Goal: Task Accomplishment & Management: Complete application form

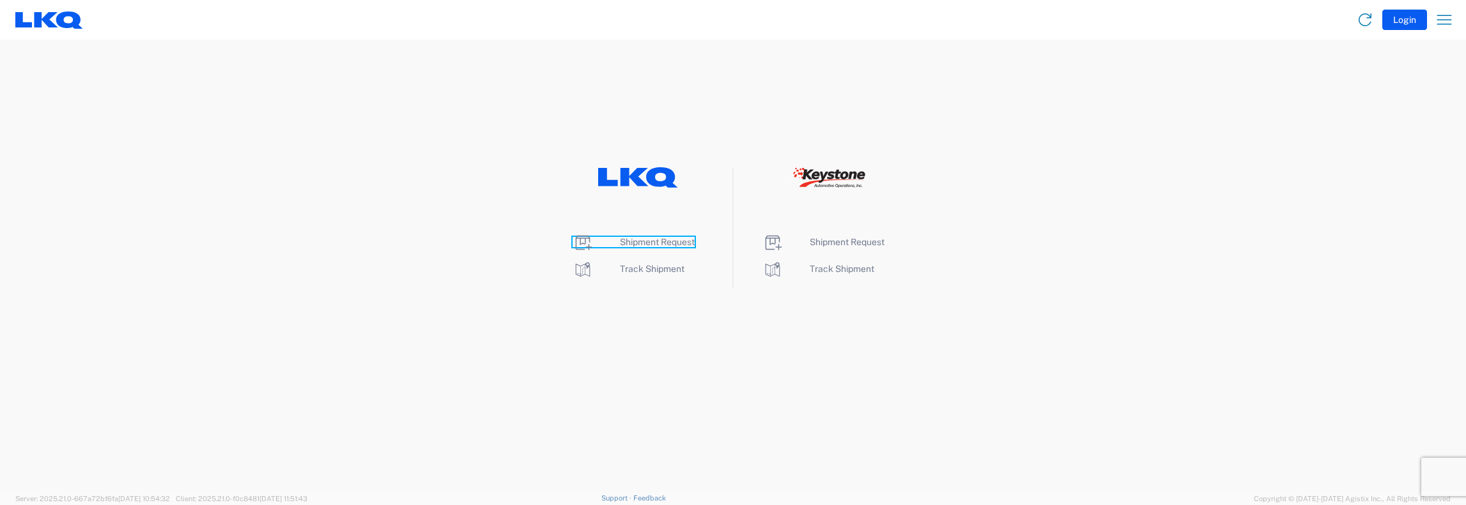
click at [634, 243] on span "Shipment Request" at bounding box center [657, 242] width 75 height 10
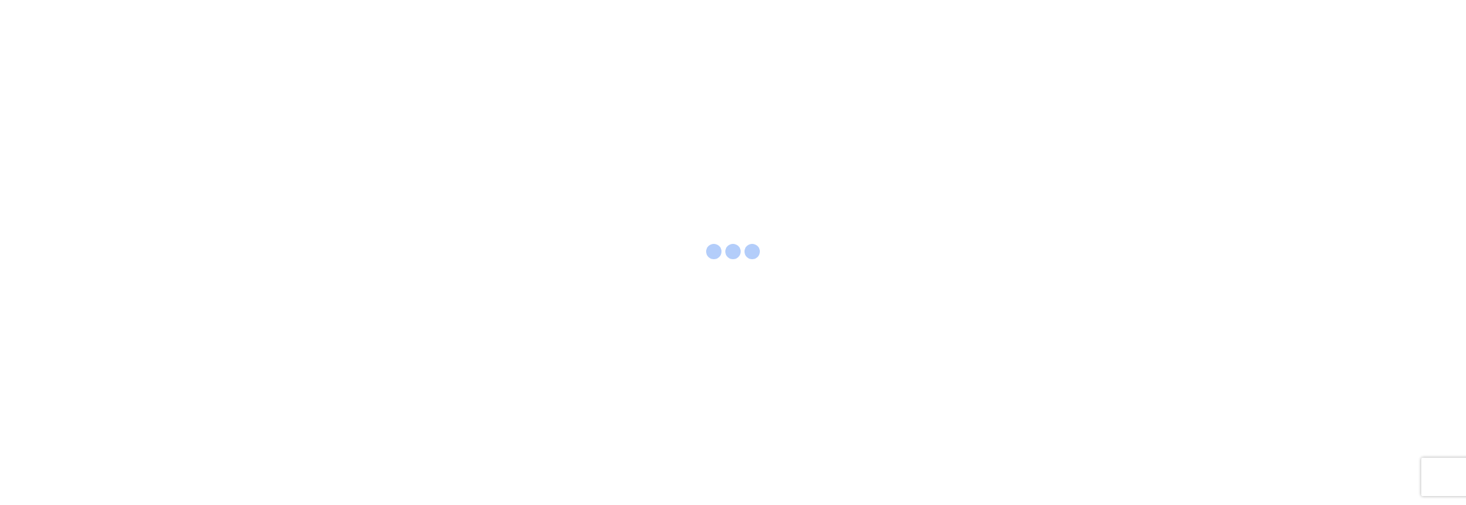
select select "FULL"
select select "LBS"
select select "IN"
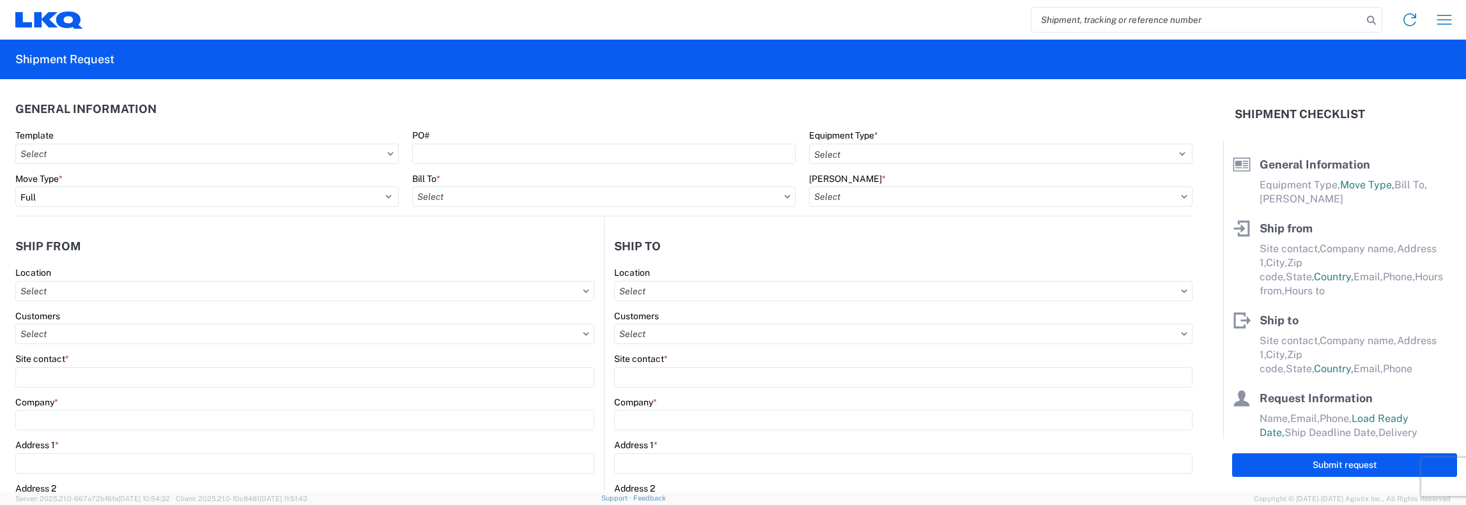
drag, startPoint x: 1047, startPoint y: 20, endPoint x: 1066, endPoint y: 14, distance: 20.0
click at [1046, 20] on input "search" at bounding box center [1196, 20] width 331 height 24
type input "56745358"
click at [1375, 17] on icon at bounding box center [1371, 21] width 18 height 18
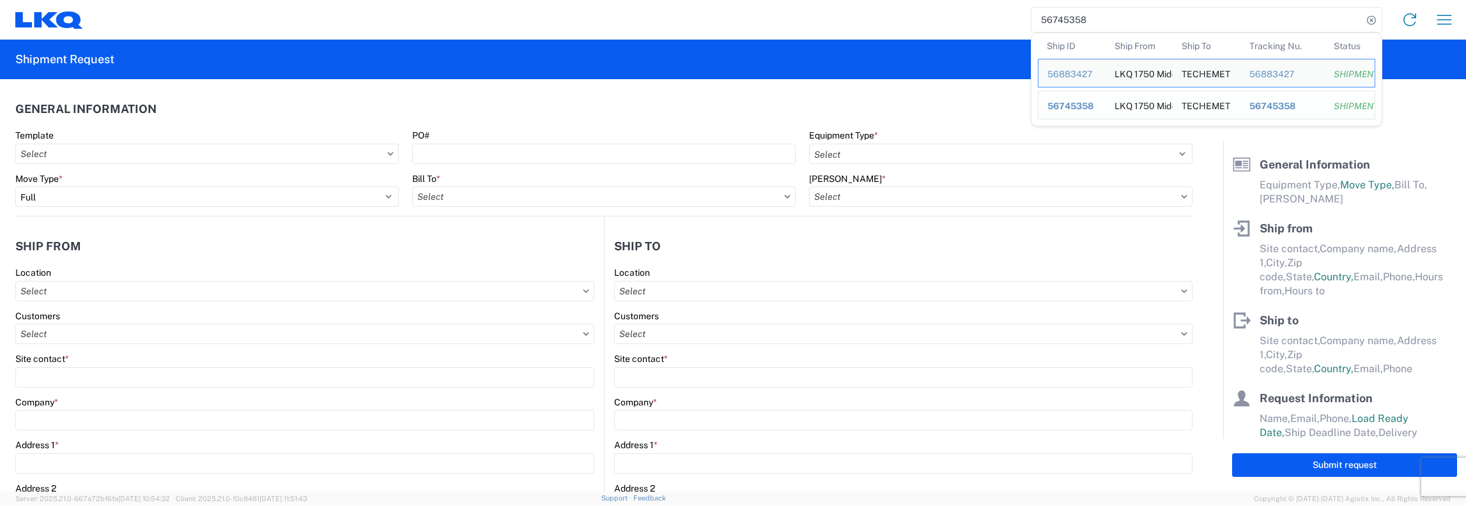
click at [1072, 104] on span "56745358" at bounding box center [1070, 106] width 46 height 10
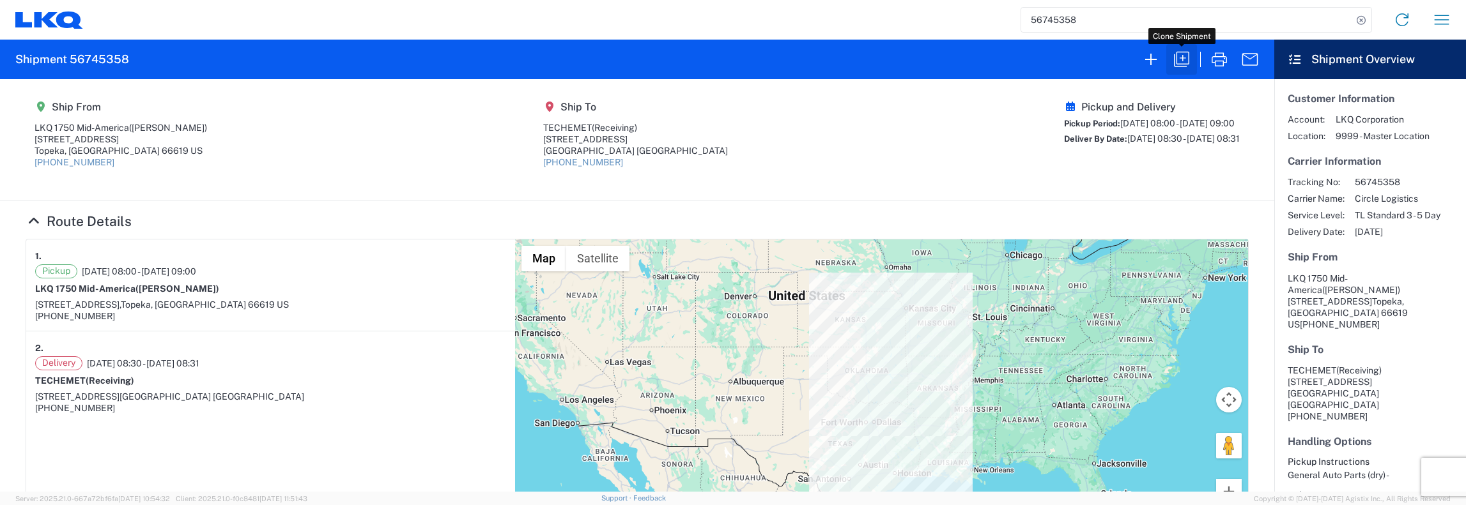
click at [1181, 61] on icon "button" at bounding box center [1181, 59] width 20 height 20
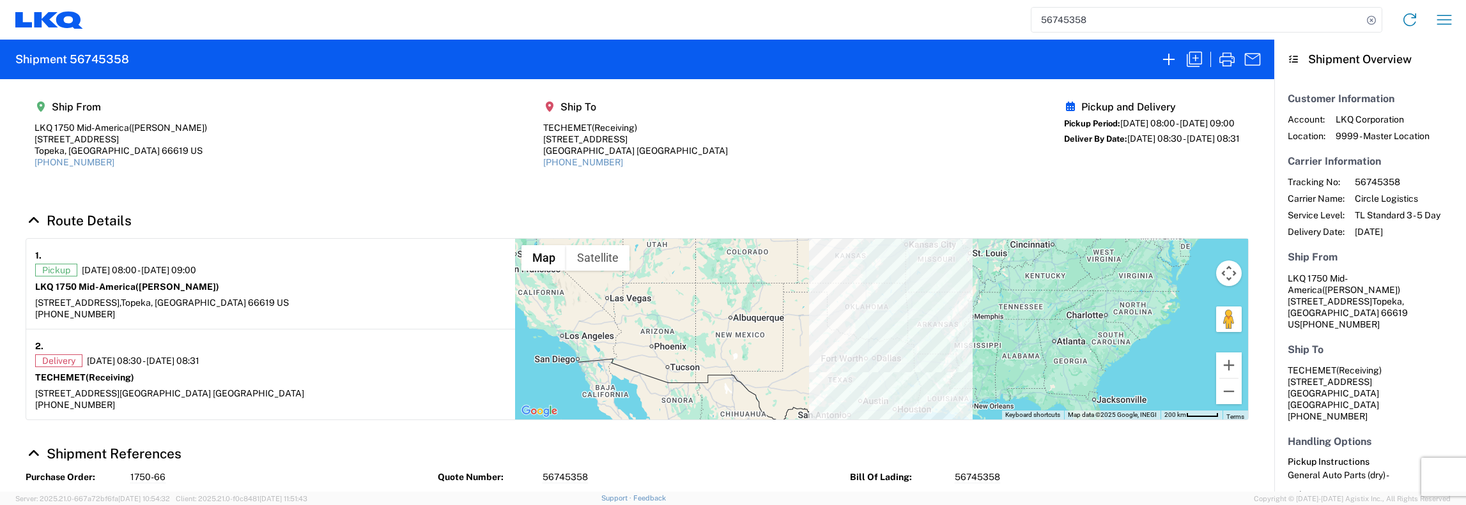
select select "FULL"
select select "US"
select select "LBS"
select select "IN"
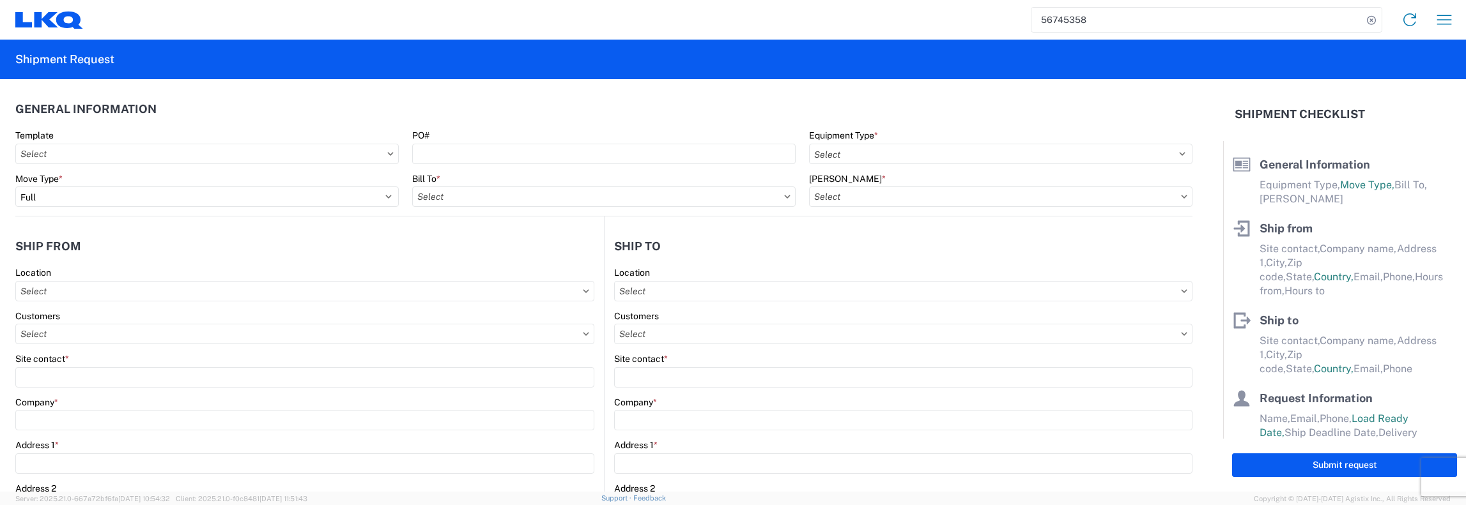
select select "STDV"
type input "Keith Dean Jr."
type input "LKQ 1750 Mid-America"
type input "5725 SW Topeka Blvd"
type input "Topeka"
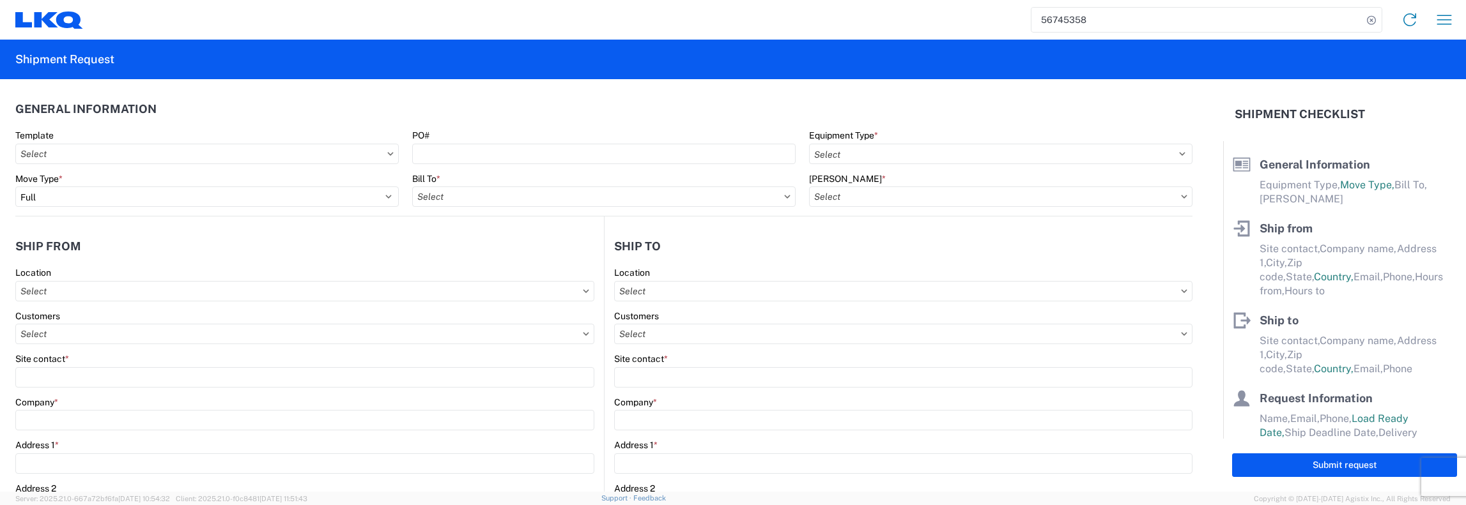
type input "66619"
type input "785-861-2192"
type input "08:00:00"
type input "09:00:00"
select select
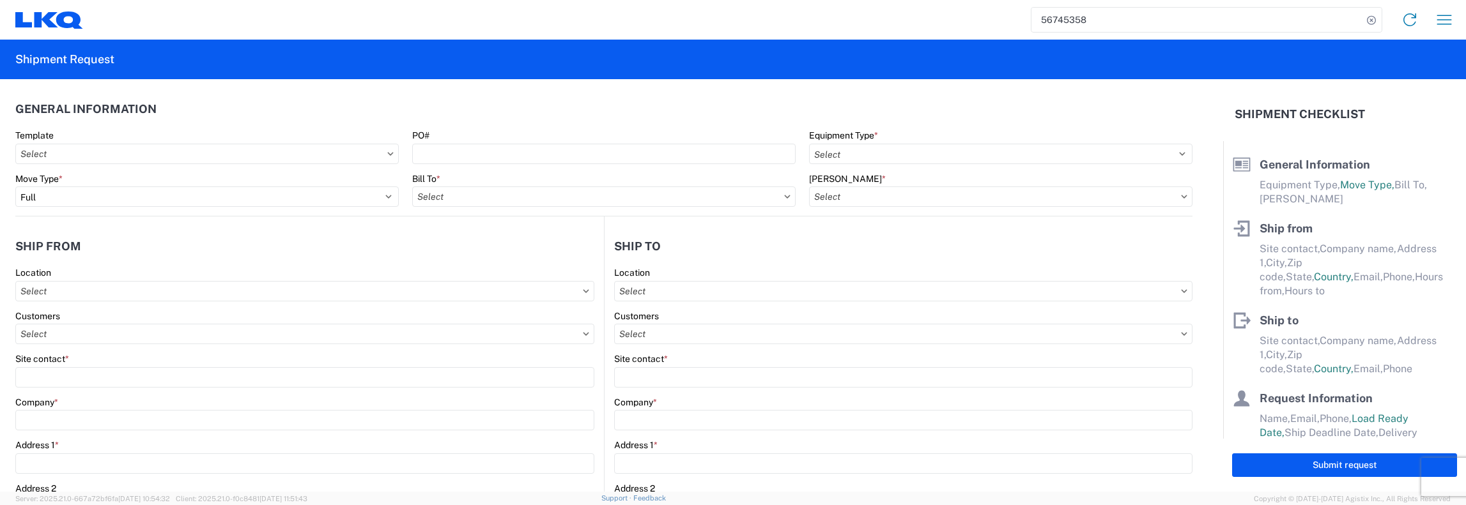
type input "Receiving"
type input "TECHEMET"
type input "6025 GENOA RED BLUFF RD"
type input "Pasadena"
type input "77507"
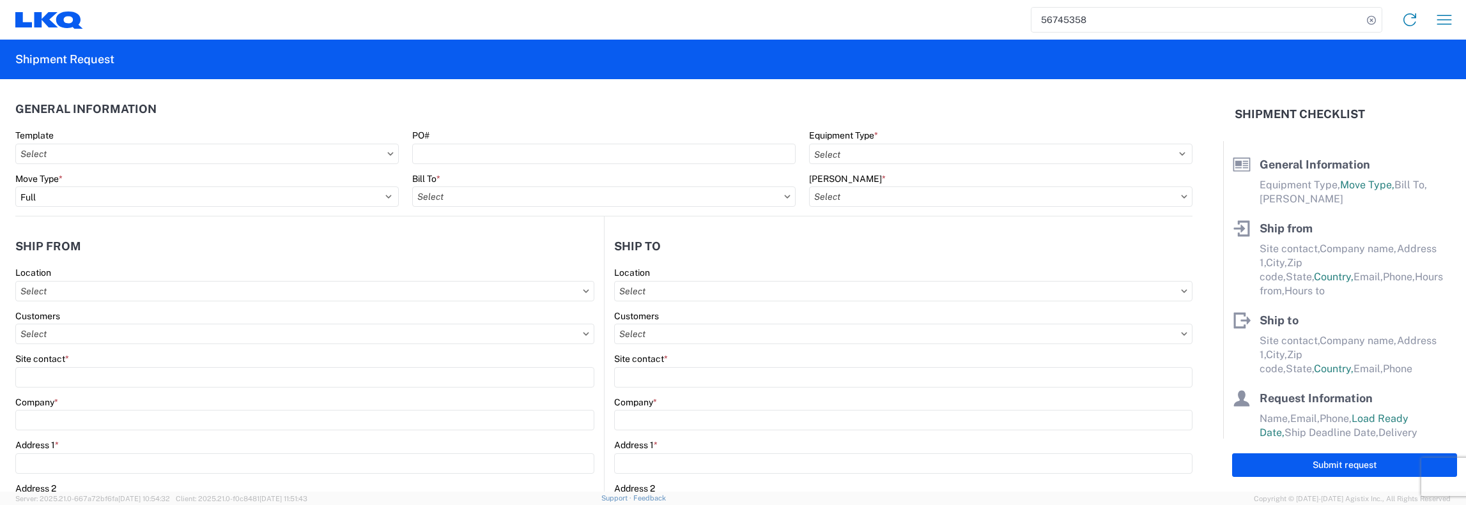
type input "281-991-8300"
type input "08:30:00"
type input "08:31:00"
select select
type input "John F. Keating"
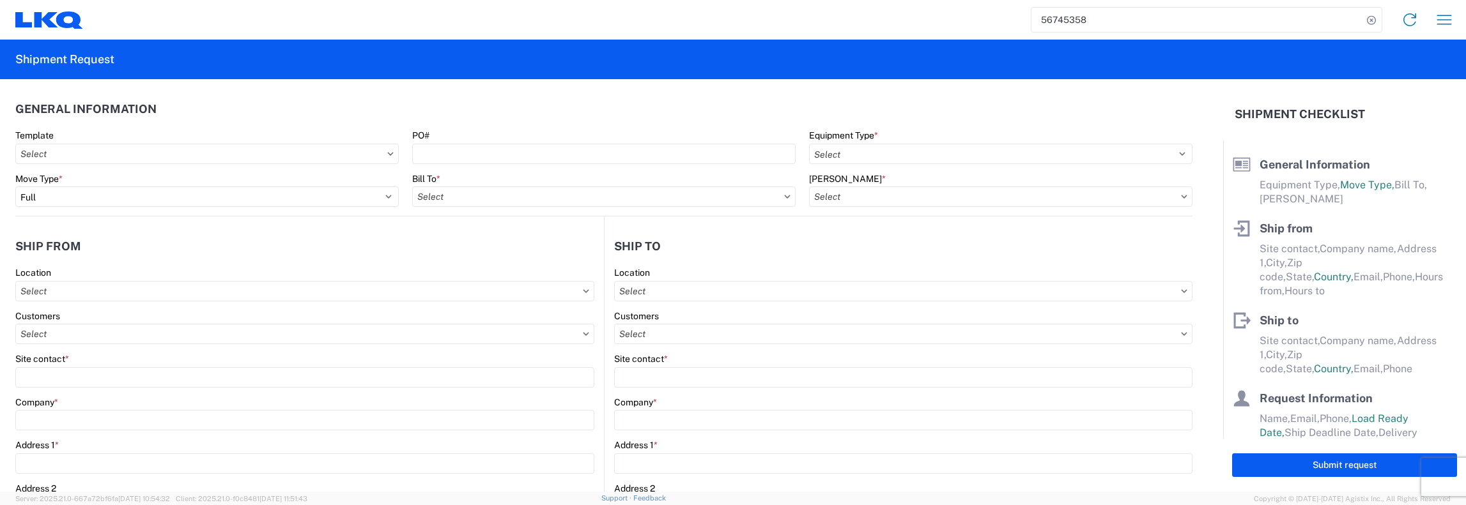
type input "jfkeating@lkqcorp.com,kadean@lkqcorp.com"
type input "4016018171"
type input "2025-09-19"
type input "2025-09-22"
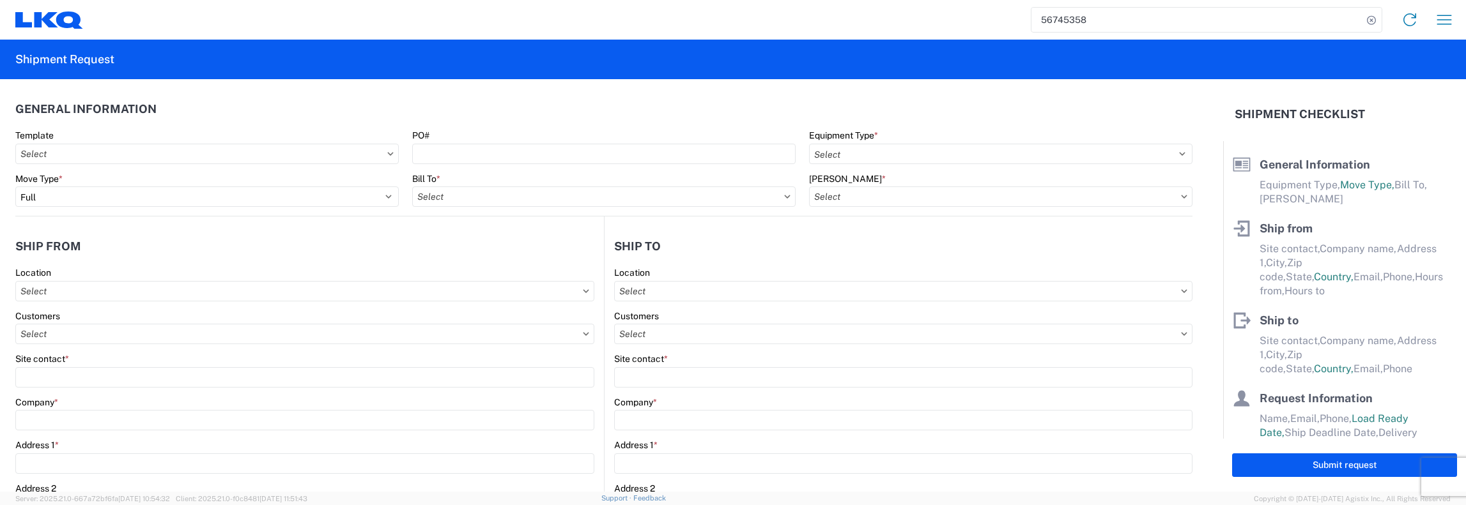
type textarea "AM Pickup requested."
type input "26000"
type input "General Auto Parts (dry)"
type input "24"
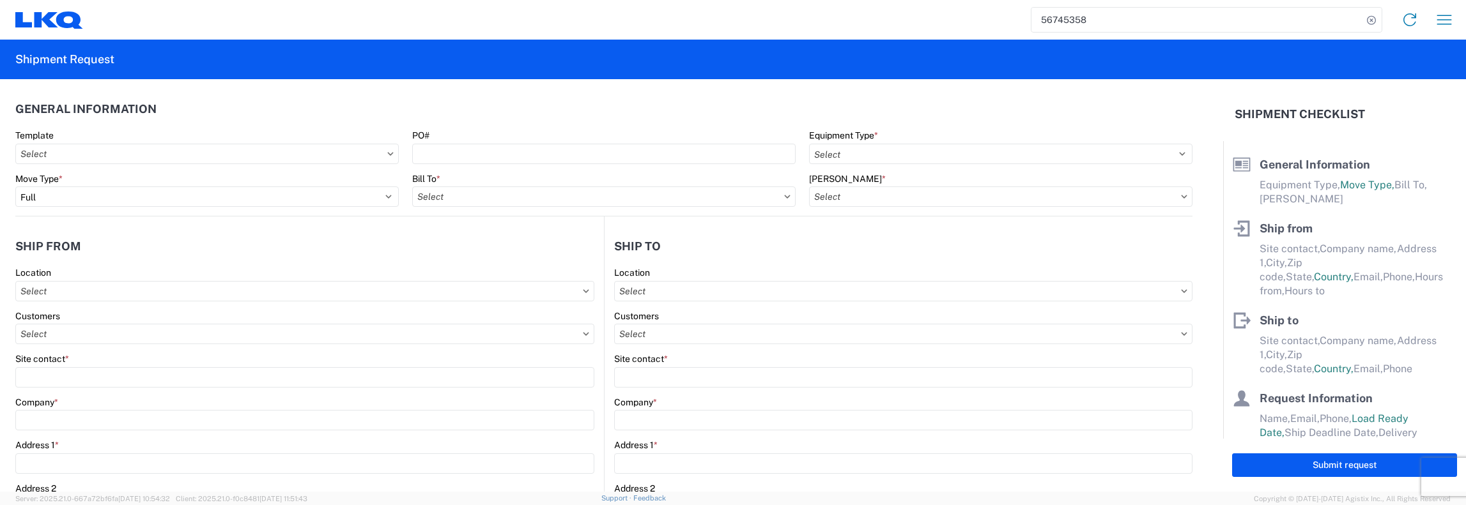
type input "0"
type input "4"
type input "0.67"
select select "FT"
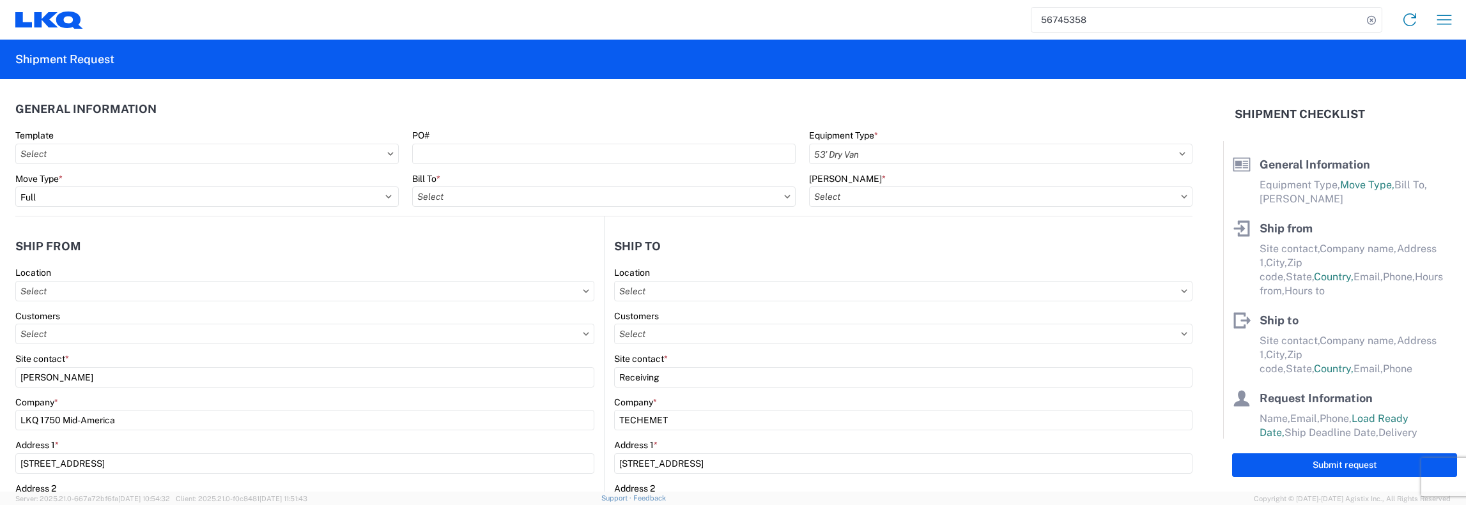
select select
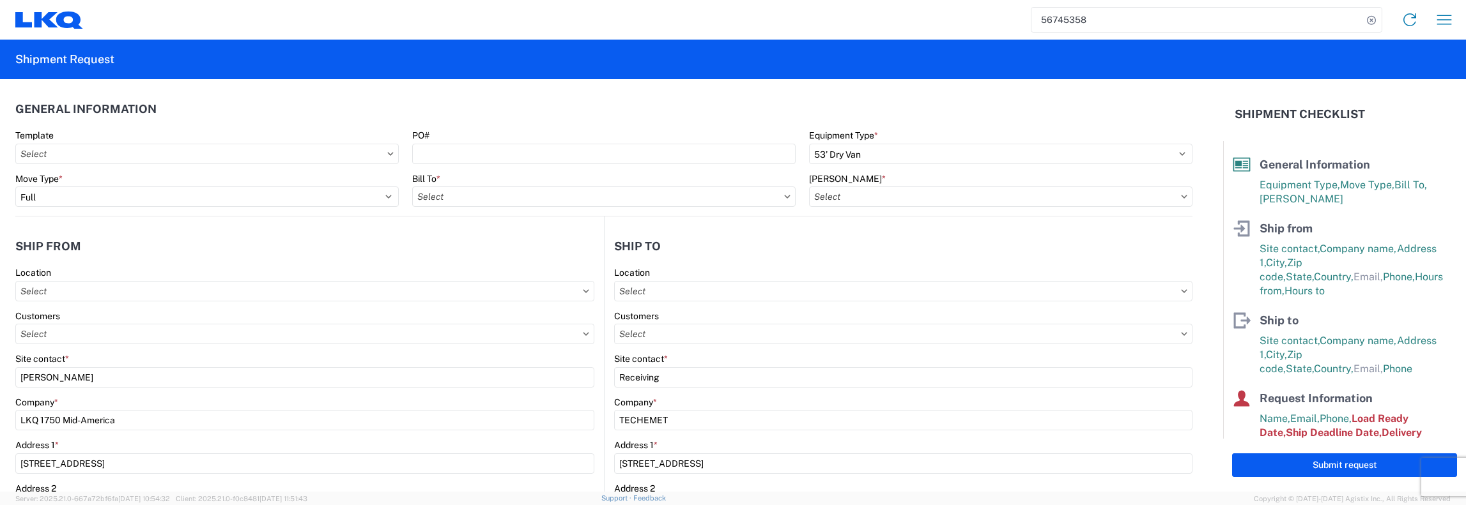
type input "1750 - LKQ Mid-America"
type input "1481-6300-66000-0000 - 1481 Freight Out"
type input "1481 - Precious Metals - Master Mining"
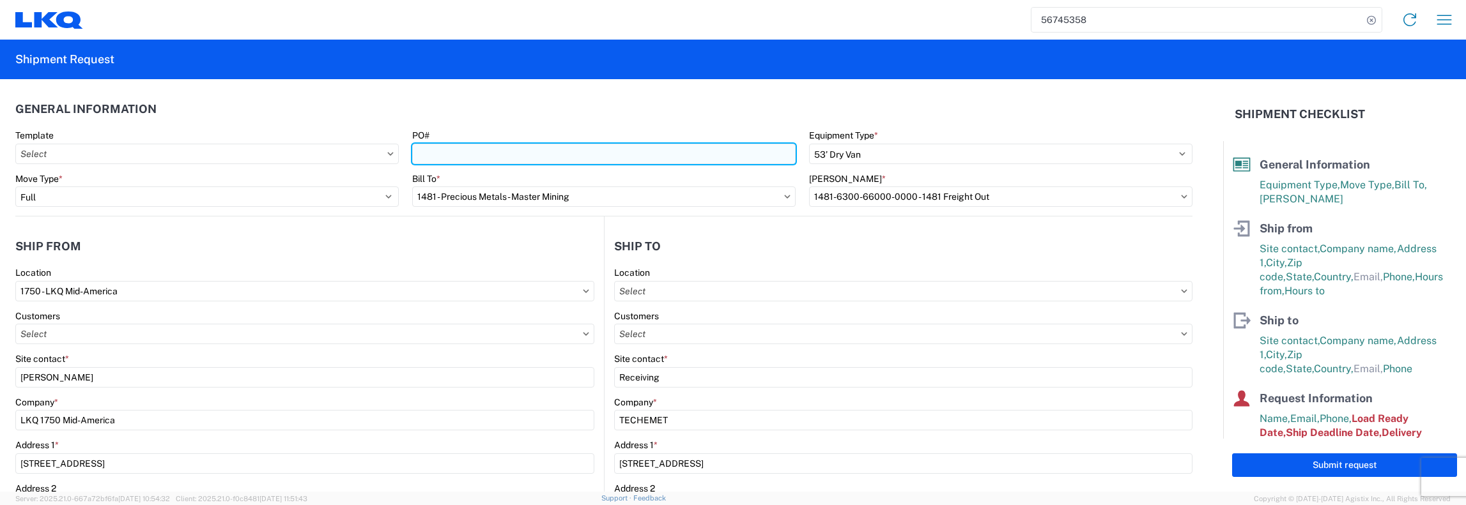
drag, startPoint x: 415, startPoint y: 154, endPoint x: 437, endPoint y: 153, distance: 21.8
click at [415, 154] on input "PO#" at bounding box center [603, 154] width 383 height 20
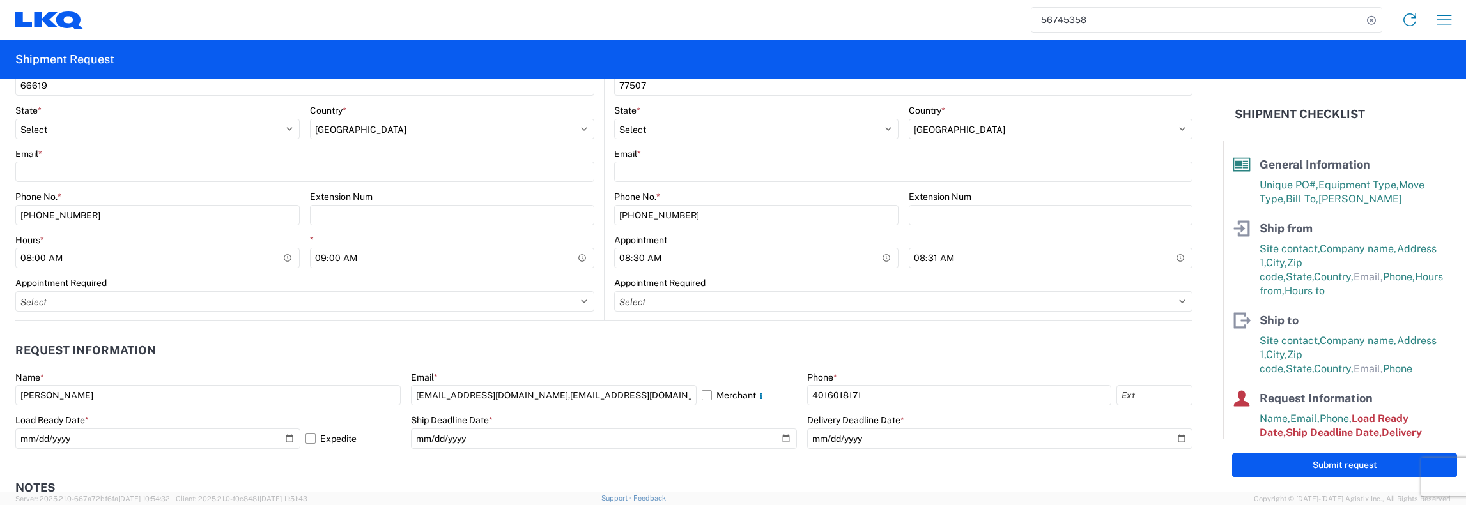
scroll to position [511, 0]
type input "1750-67"
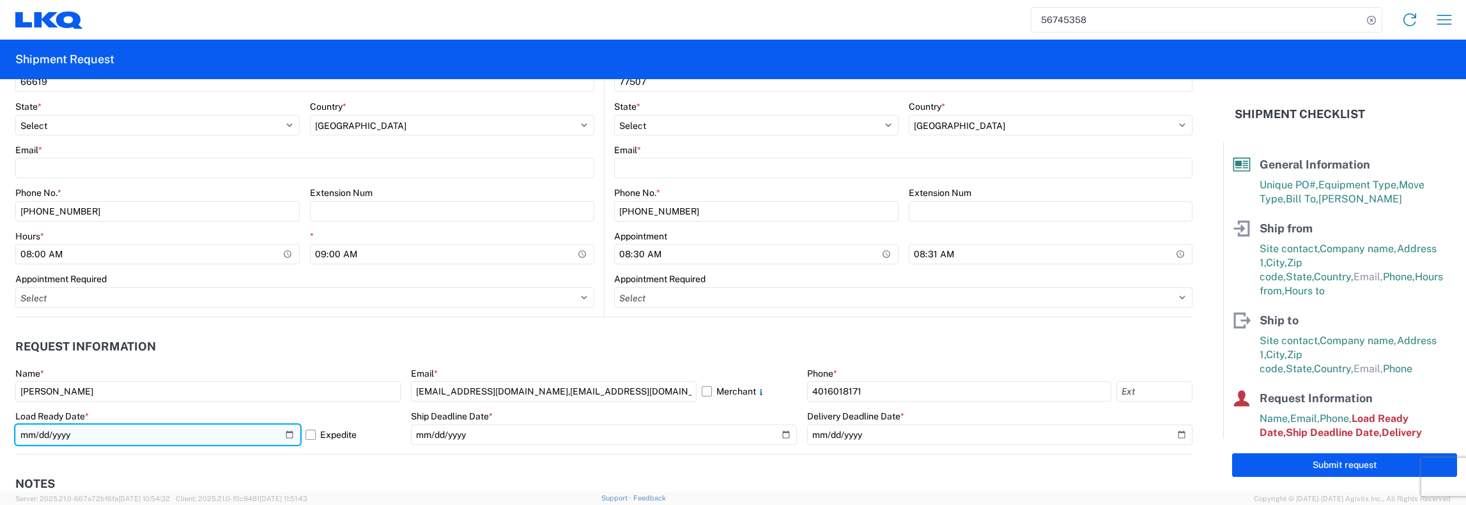
click at [286, 436] on input "2025-09-19" at bounding box center [157, 435] width 285 height 20
type input "2025-10-22"
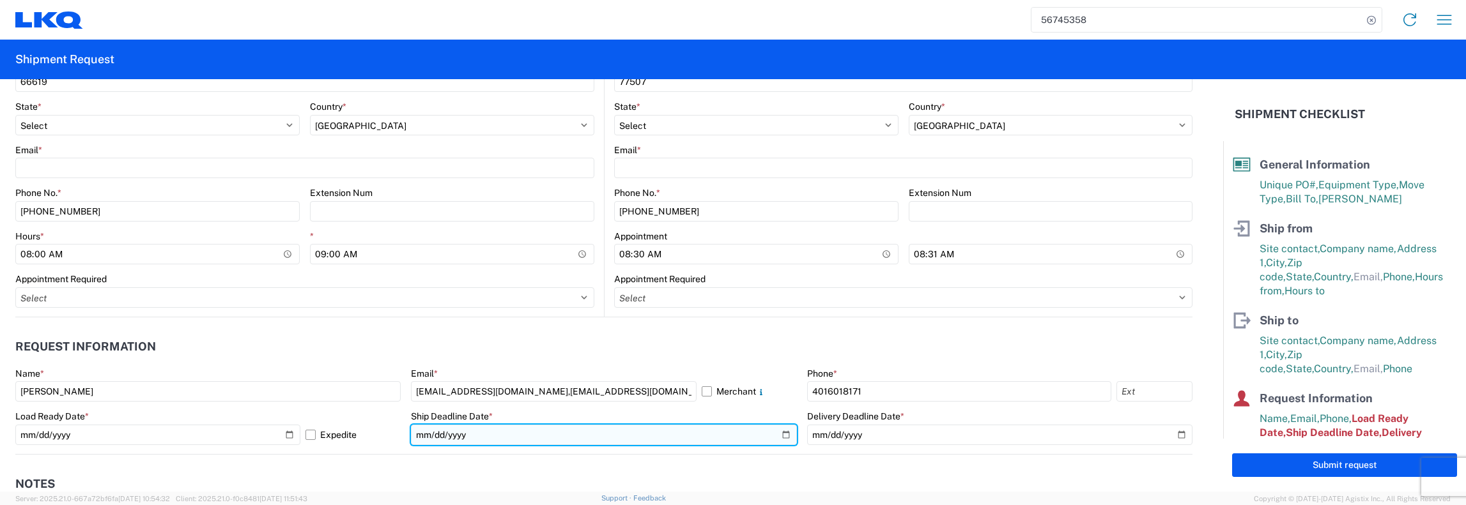
click at [782, 433] on input "2025-09-19" at bounding box center [603, 435] width 385 height 20
type input "2025-10-22"
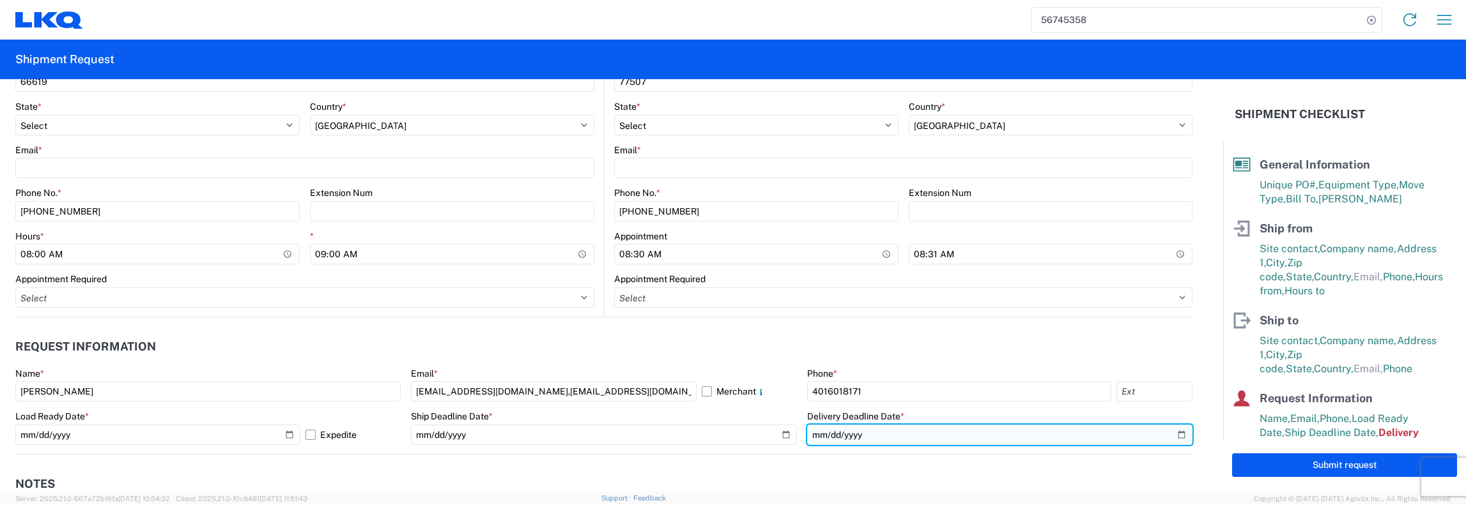
click at [1170, 437] on input "2025-09-22" at bounding box center [999, 435] width 385 height 20
type input "2025-10-24"
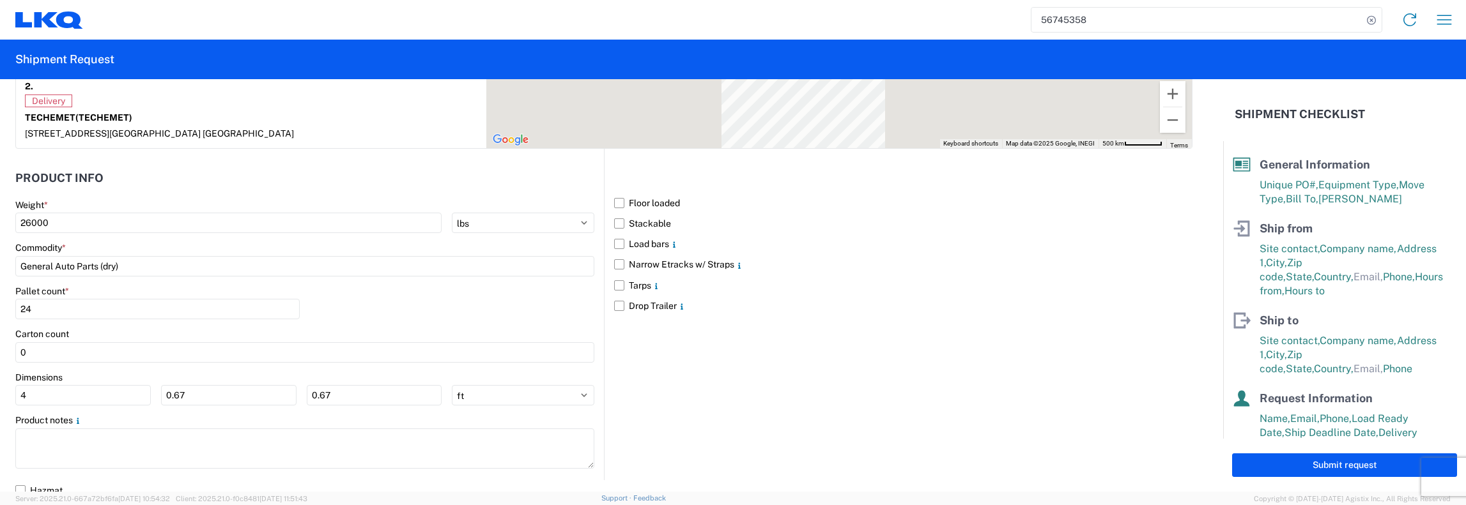
scroll to position [1192, 0]
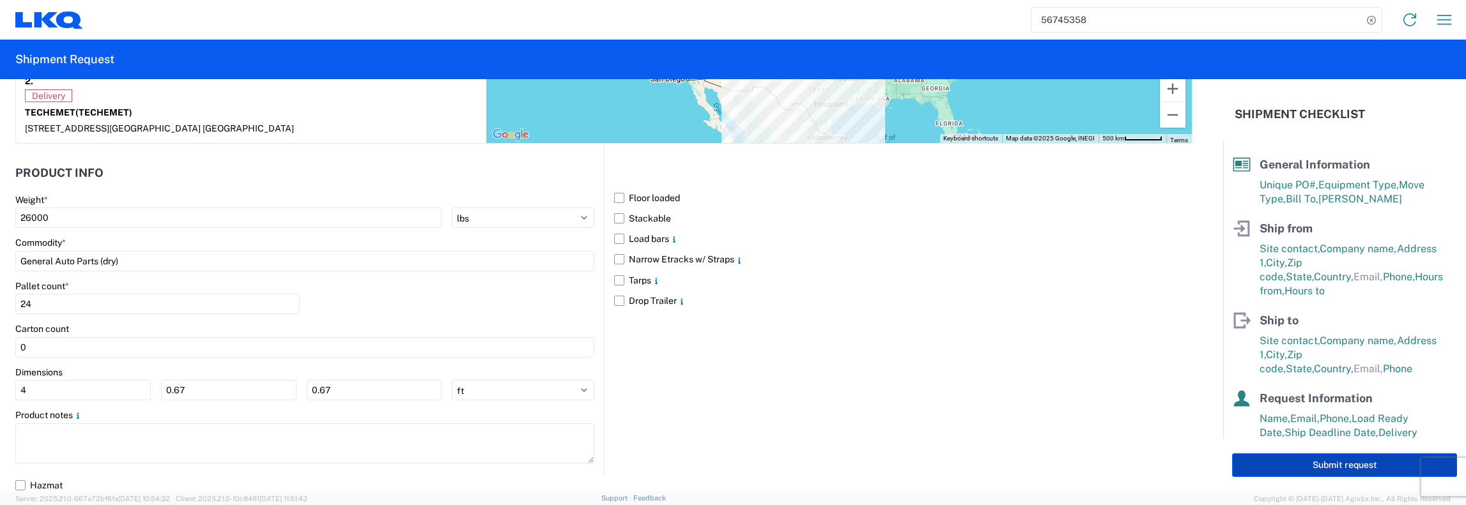
click at [1357, 459] on button "Submit request" at bounding box center [1344, 466] width 225 height 24
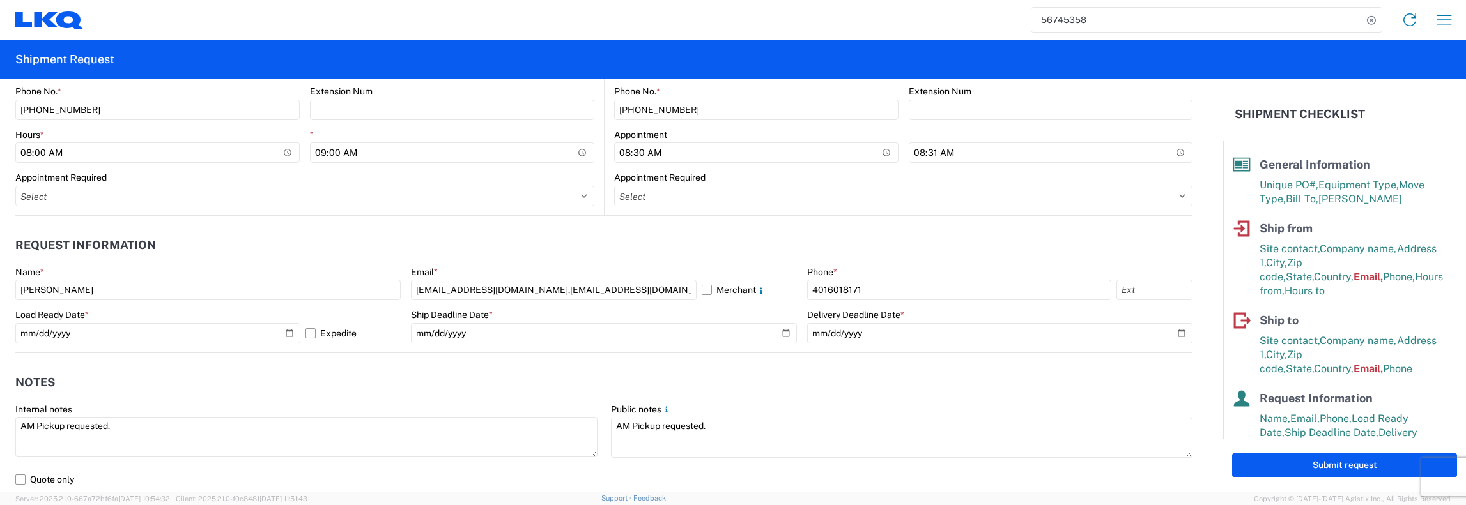
scroll to position [633, 0]
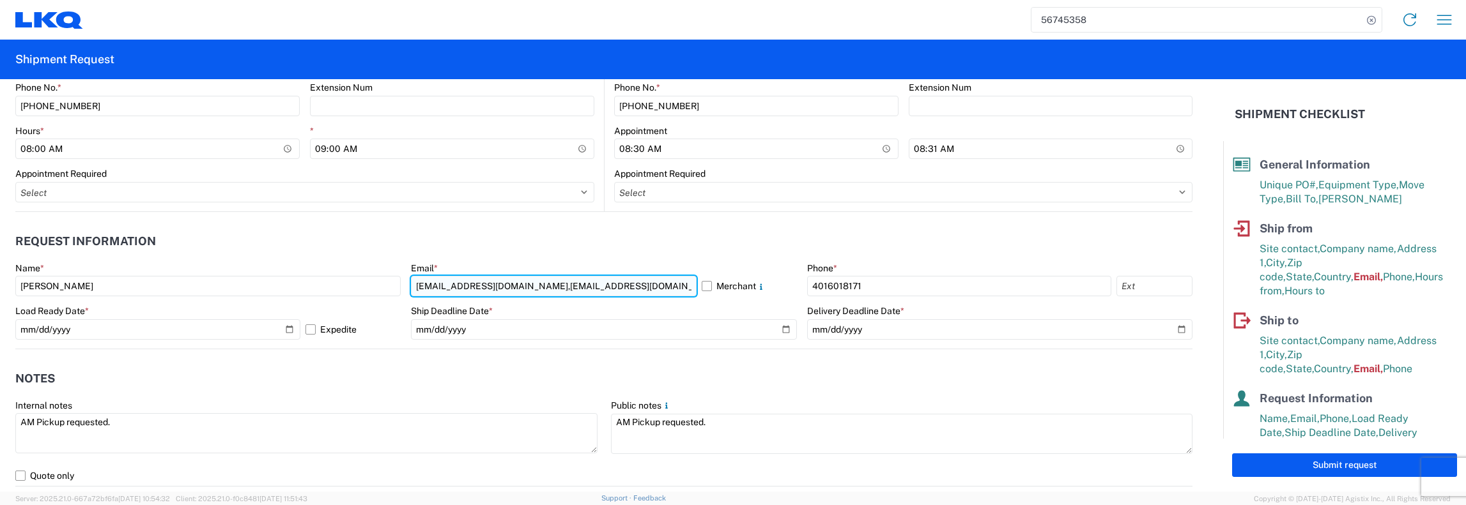
drag, startPoint x: 597, startPoint y: 287, endPoint x: 512, endPoint y: 293, distance: 85.9
click at [512, 293] on input "jfkeating@lkqcorp.com,kadean@lkqcorp.com" at bounding box center [553, 286] width 285 height 20
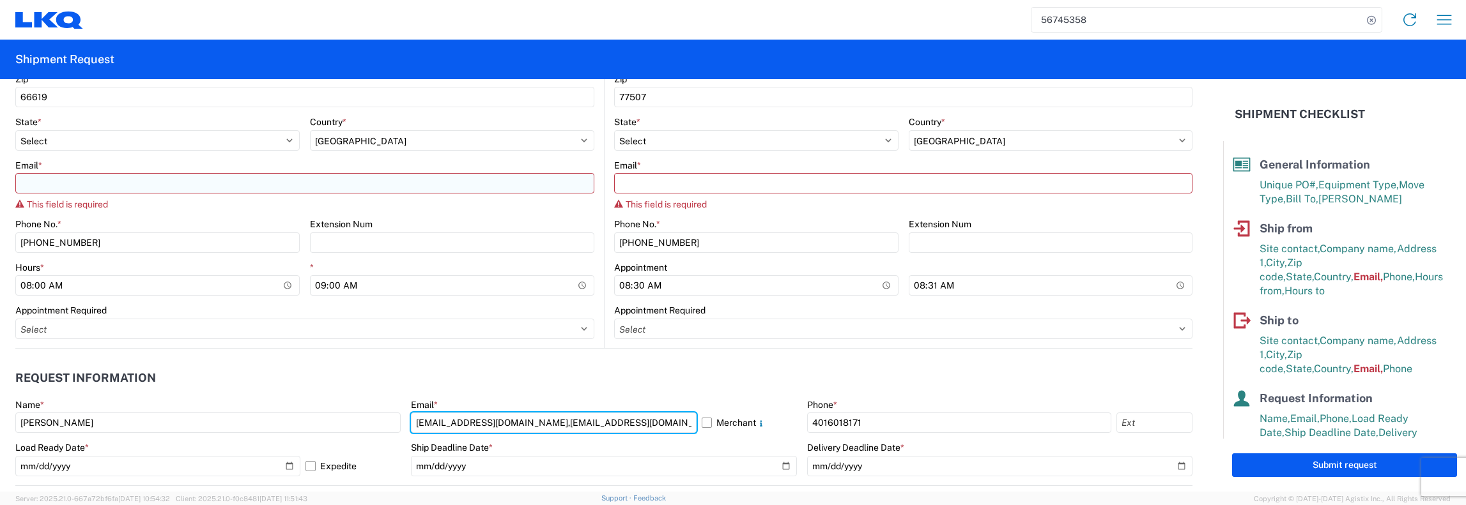
scroll to position [441, 0]
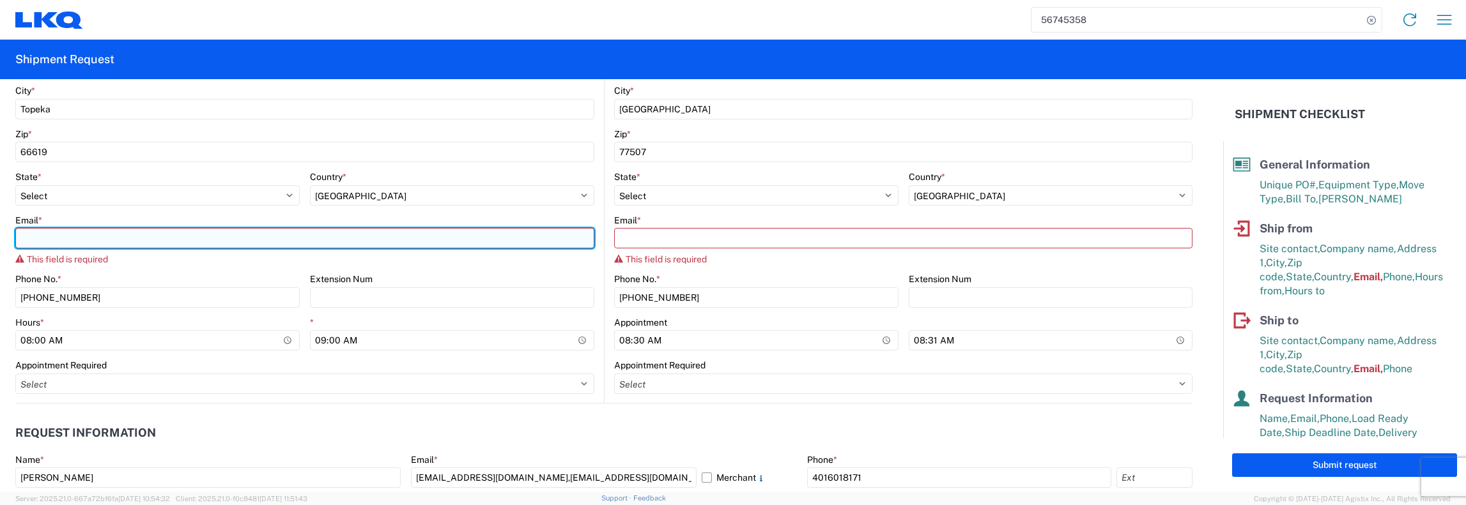
click at [23, 236] on input "Email *" at bounding box center [304, 238] width 579 height 20
paste input "kadean@lkqcorp.com"
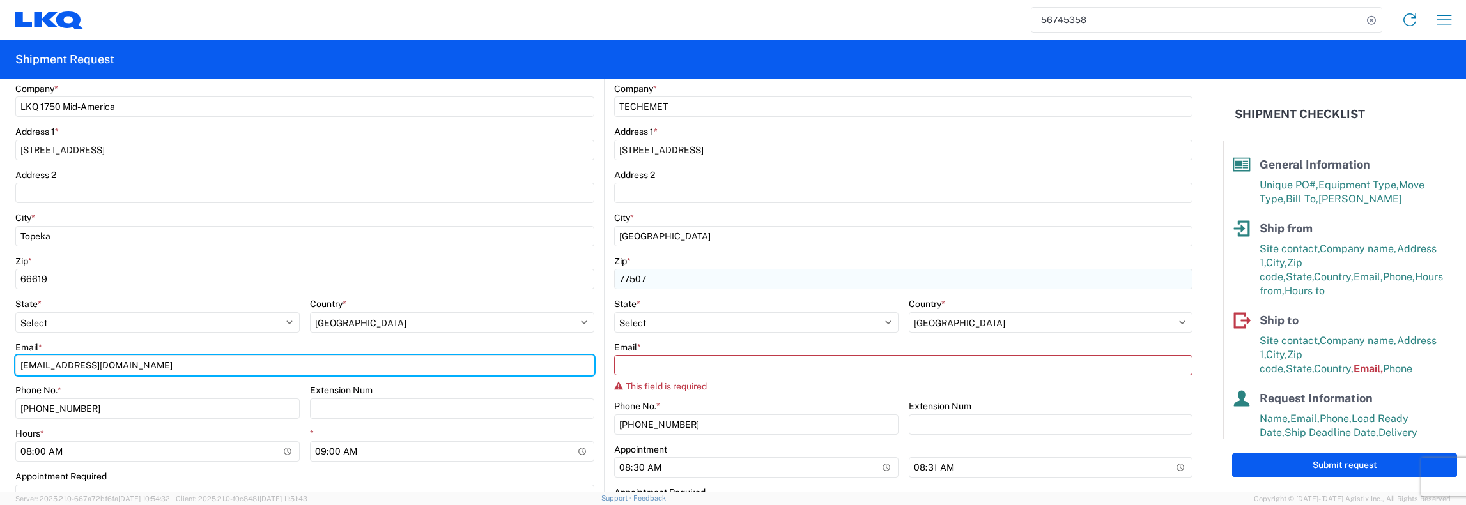
scroll to position [313, 0]
type input "kadean@lkqcorp.com"
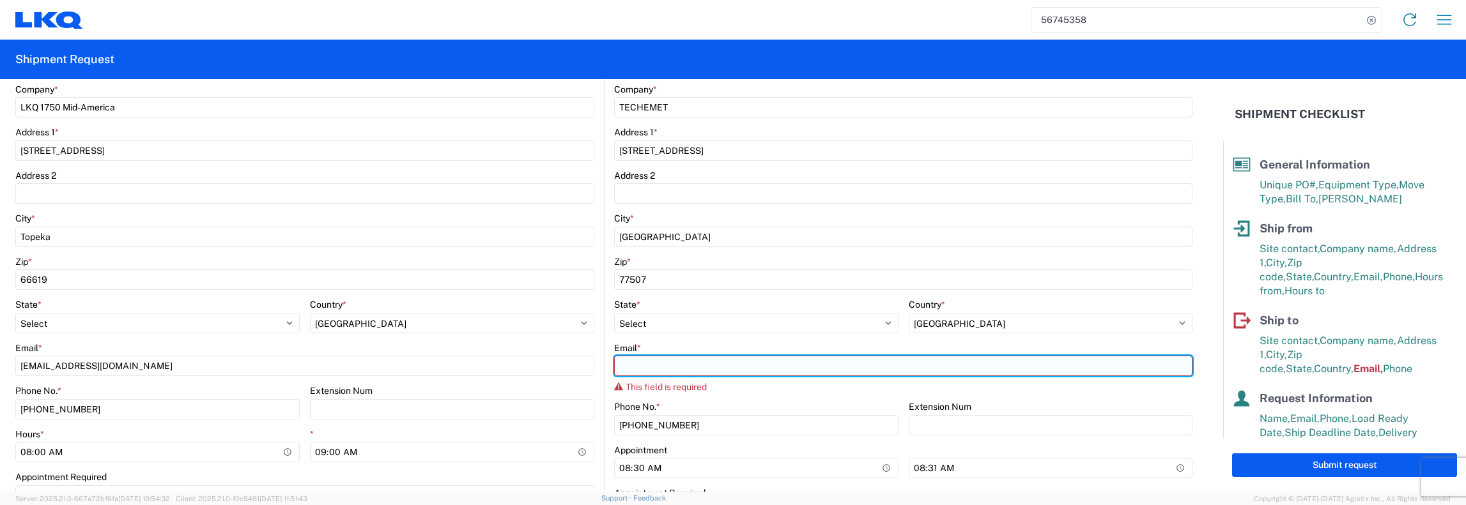
click at [616, 368] on input "Email *" at bounding box center [903, 366] width 578 height 20
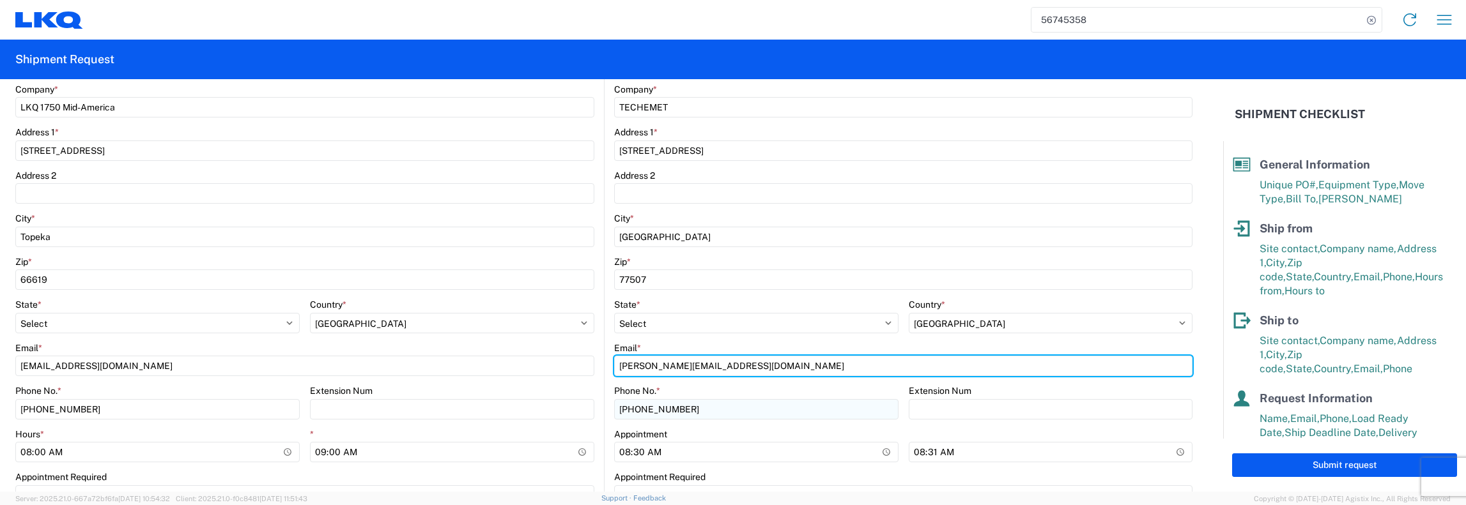
type input "tony@techemet.com"
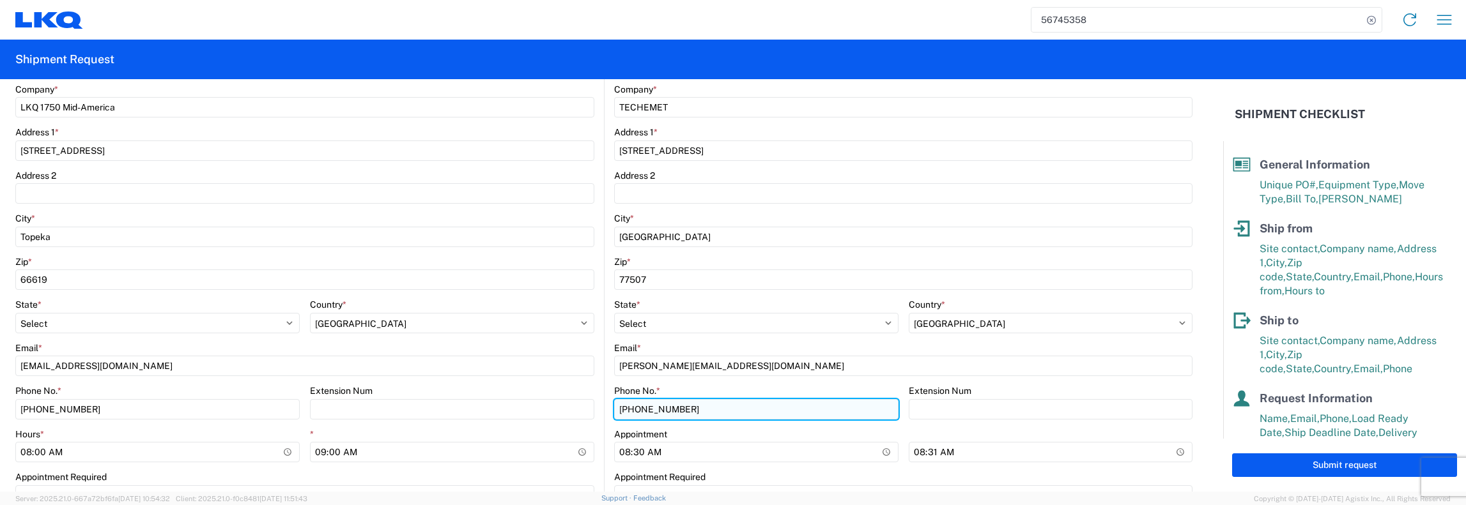
click at [778, 414] on input "281-991-8300" at bounding box center [756, 409] width 284 height 20
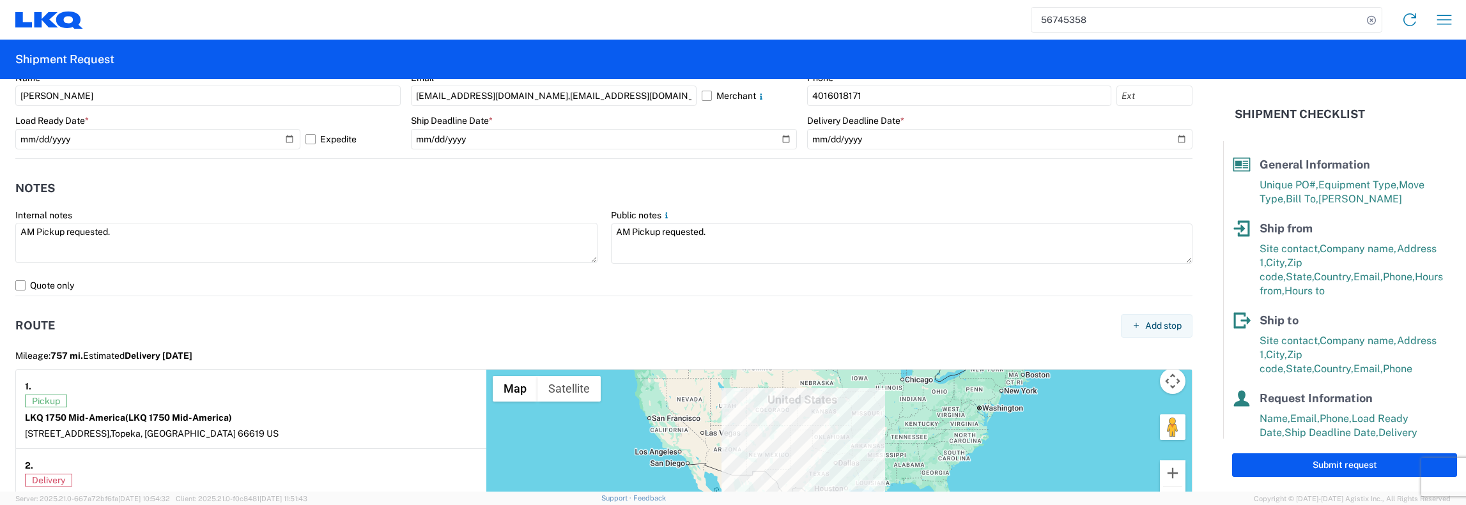
scroll to position [895, 0]
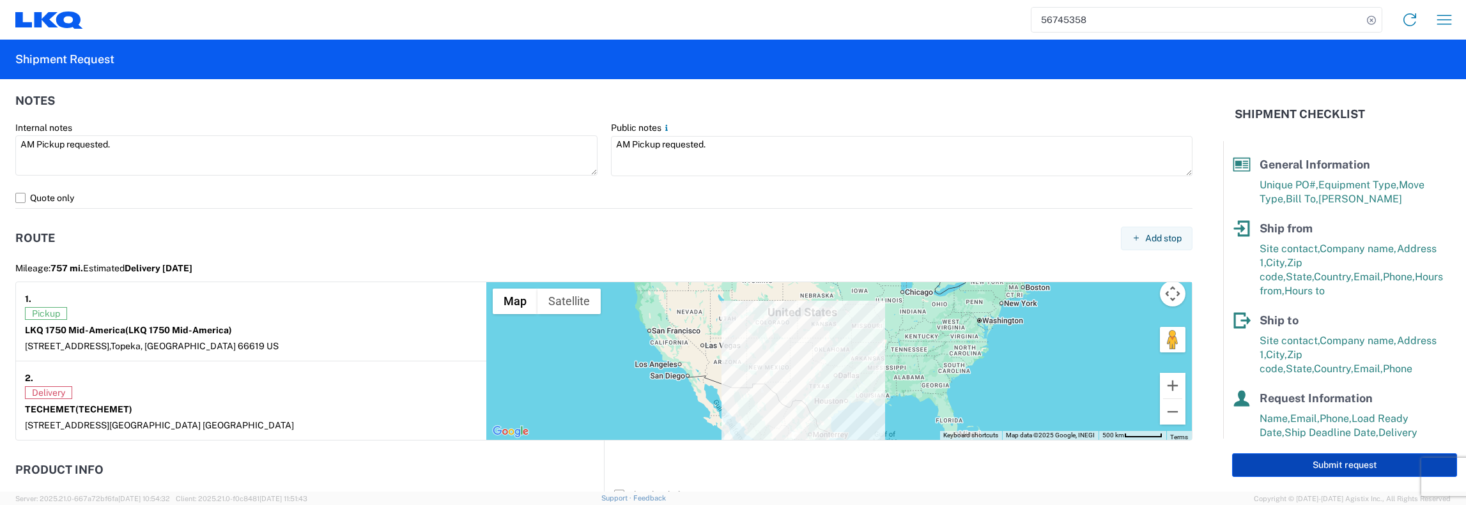
click at [1320, 470] on button "Submit request" at bounding box center [1344, 466] width 225 height 24
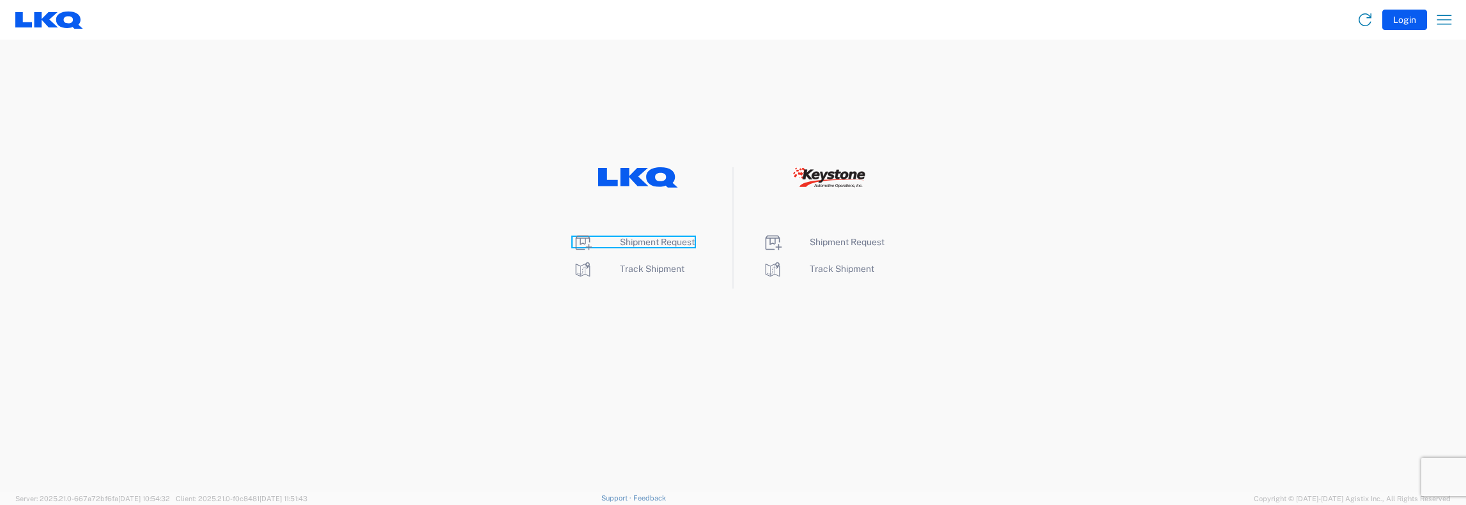
click at [626, 241] on span "Shipment Request" at bounding box center [657, 242] width 75 height 10
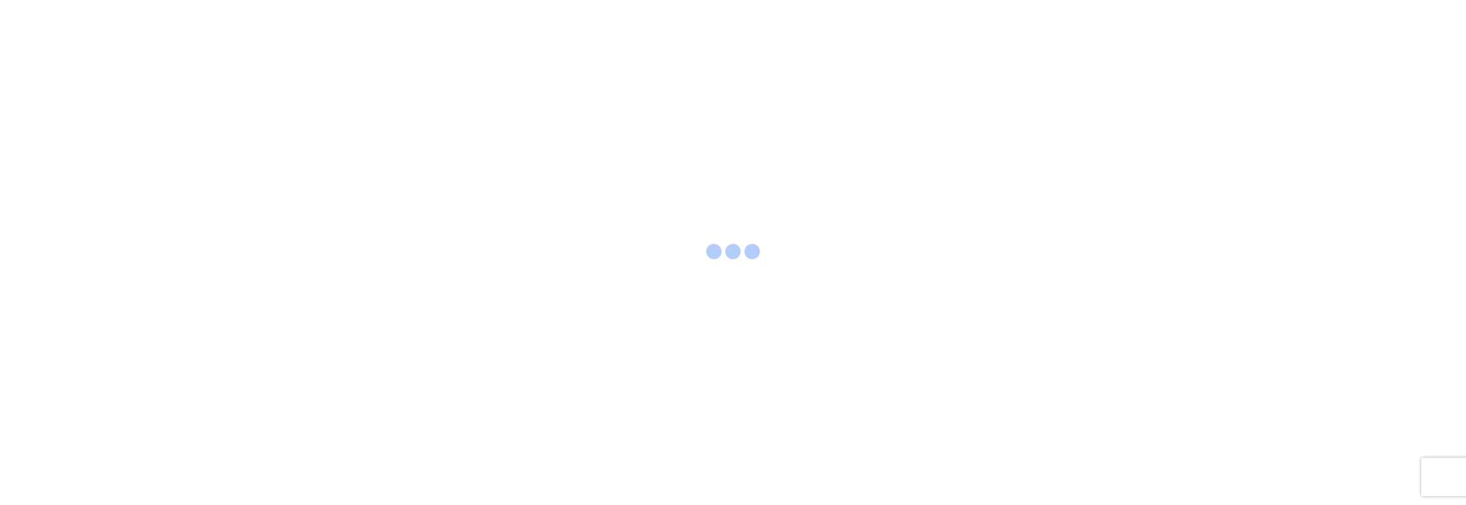
select select "FULL"
select select "LBS"
select select "IN"
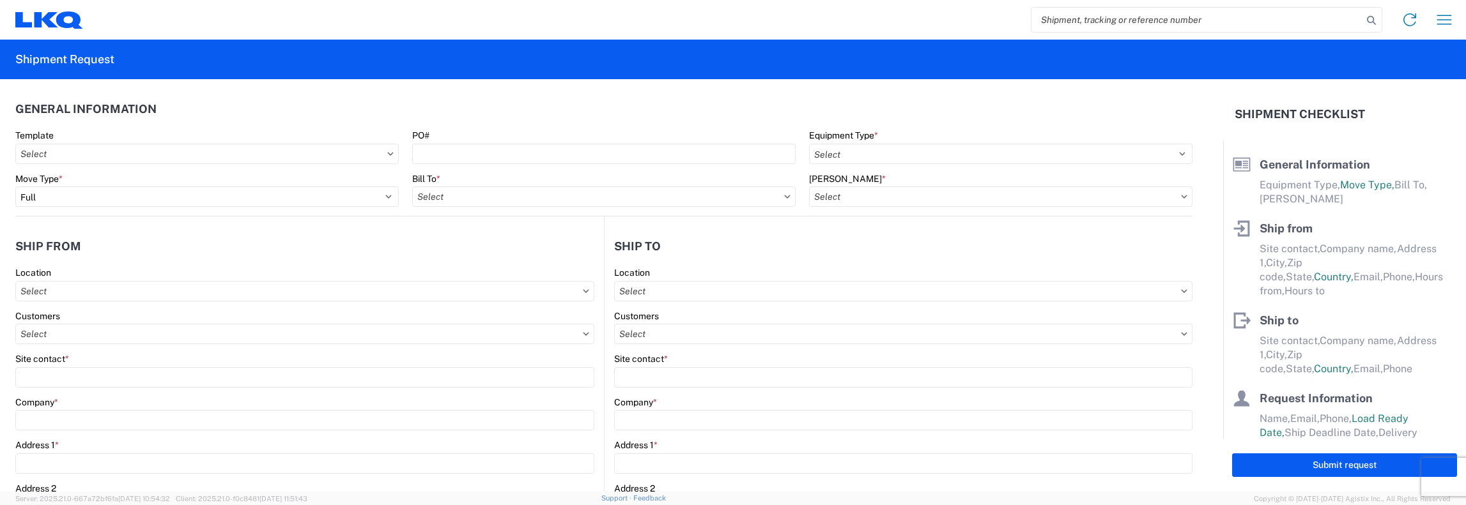
click at [1041, 21] on input "search" at bounding box center [1196, 20] width 331 height 24
type input "56714457"
click at [1373, 19] on icon at bounding box center [1371, 21] width 18 height 18
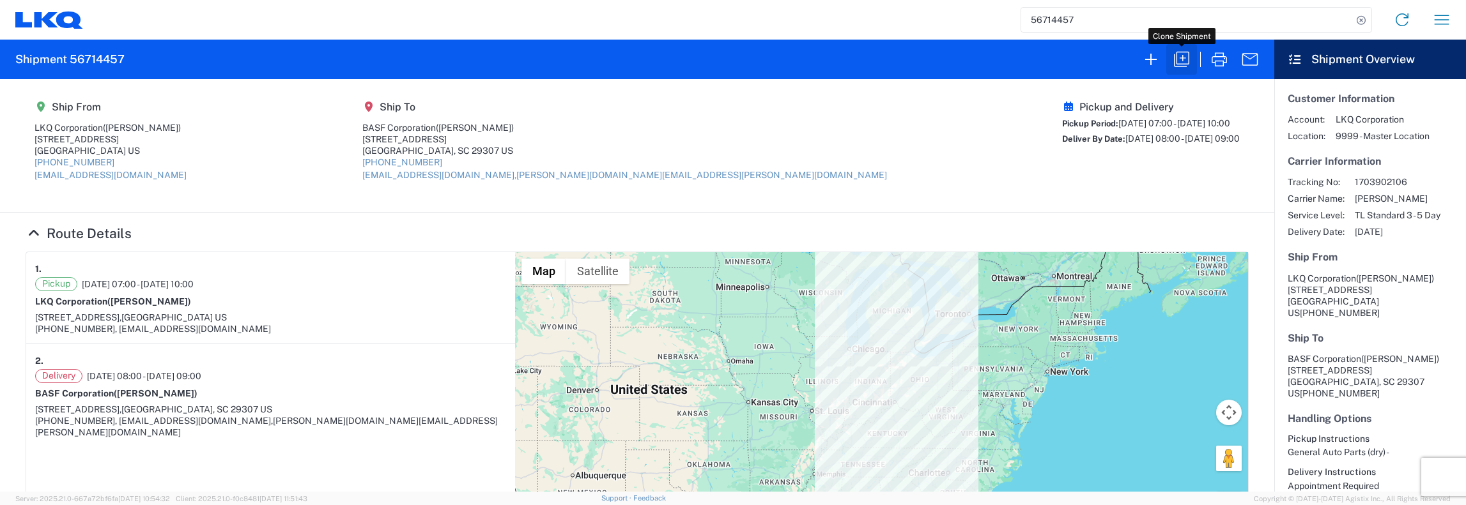
click at [1183, 59] on icon "button" at bounding box center [1181, 59] width 15 height 15
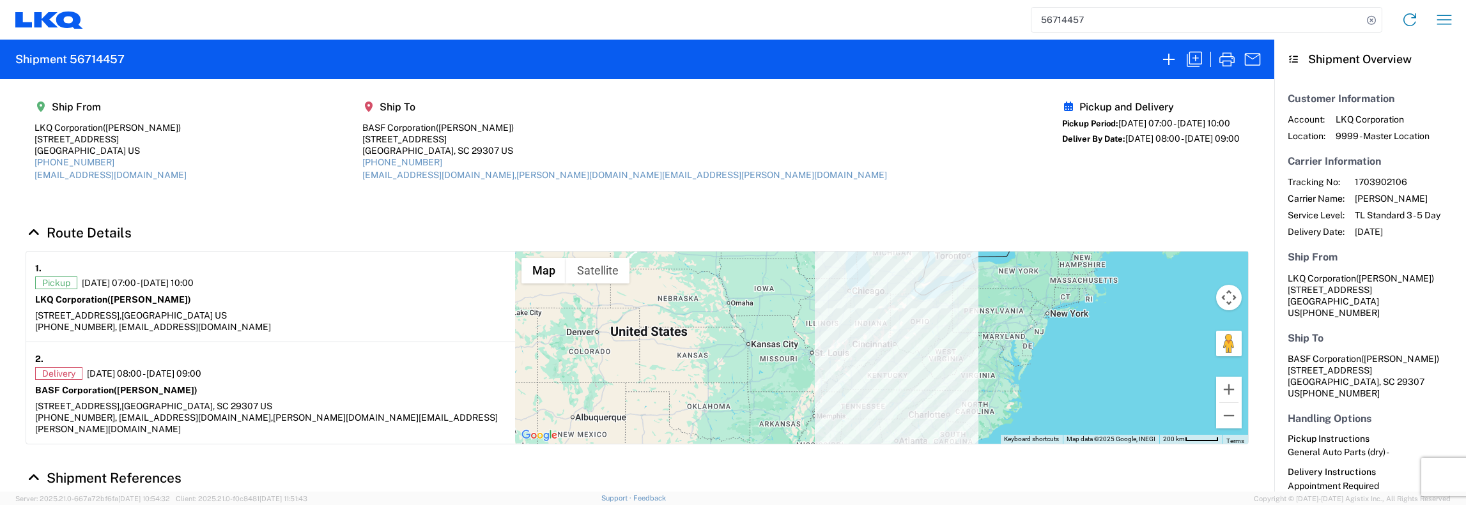
select select "STDV"
select select "FULL"
select select "US"
select select "LBS"
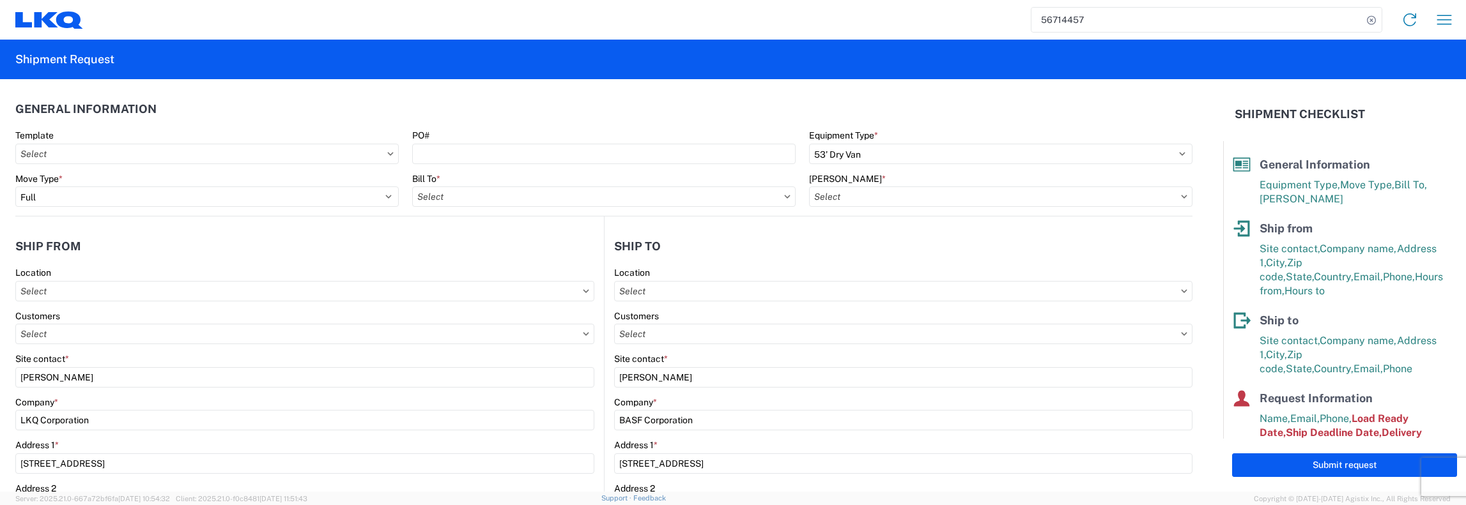
type input "1481-6300-66000-0000 - 1481 Freight Out"
type input "1502 - LKQ Star Auto Parts - Janesville WI"
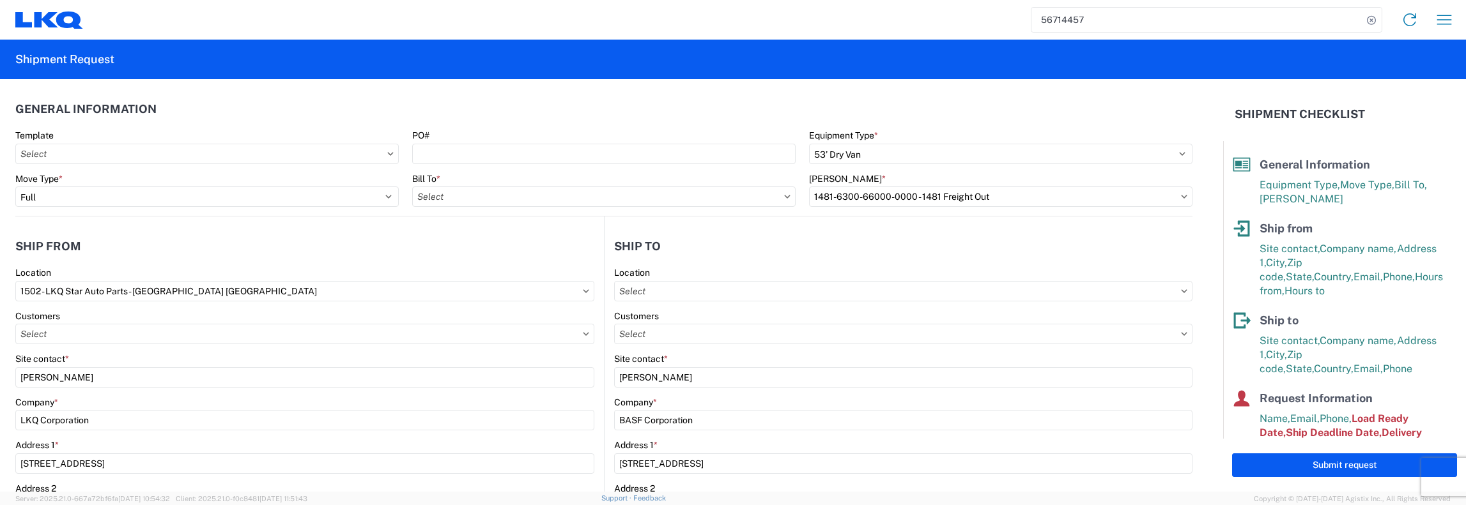
type input "1481 - Precious Metals - Master Mining"
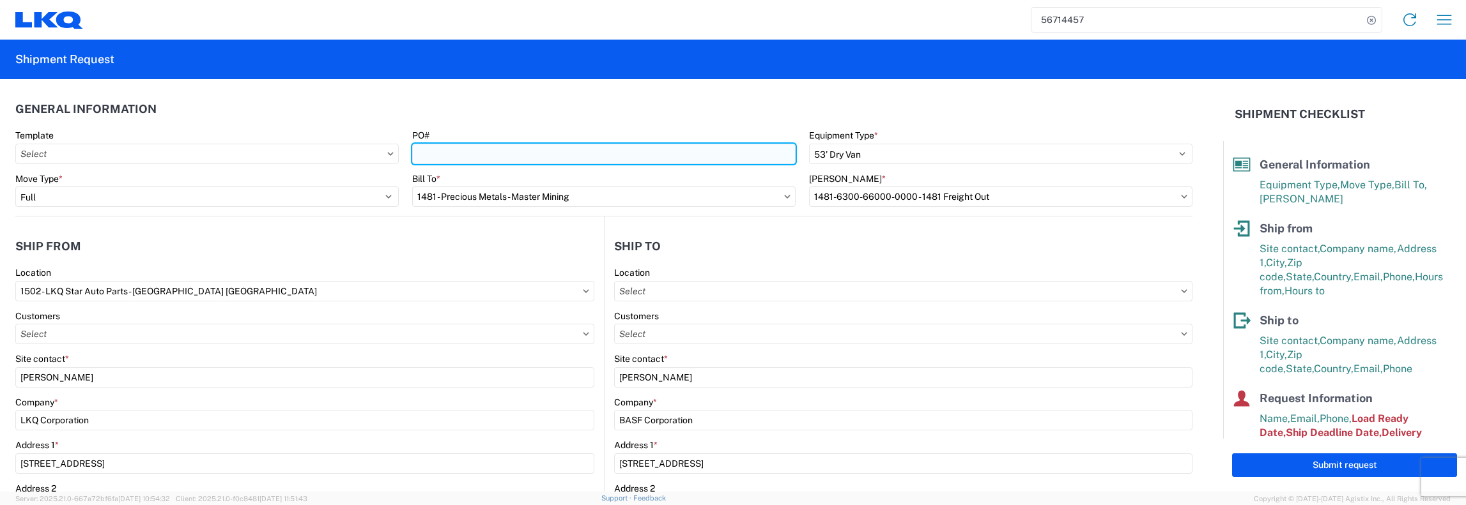
click at [412, 154] on input "PO#" at bounding box center [603, 154] width 383 height 20
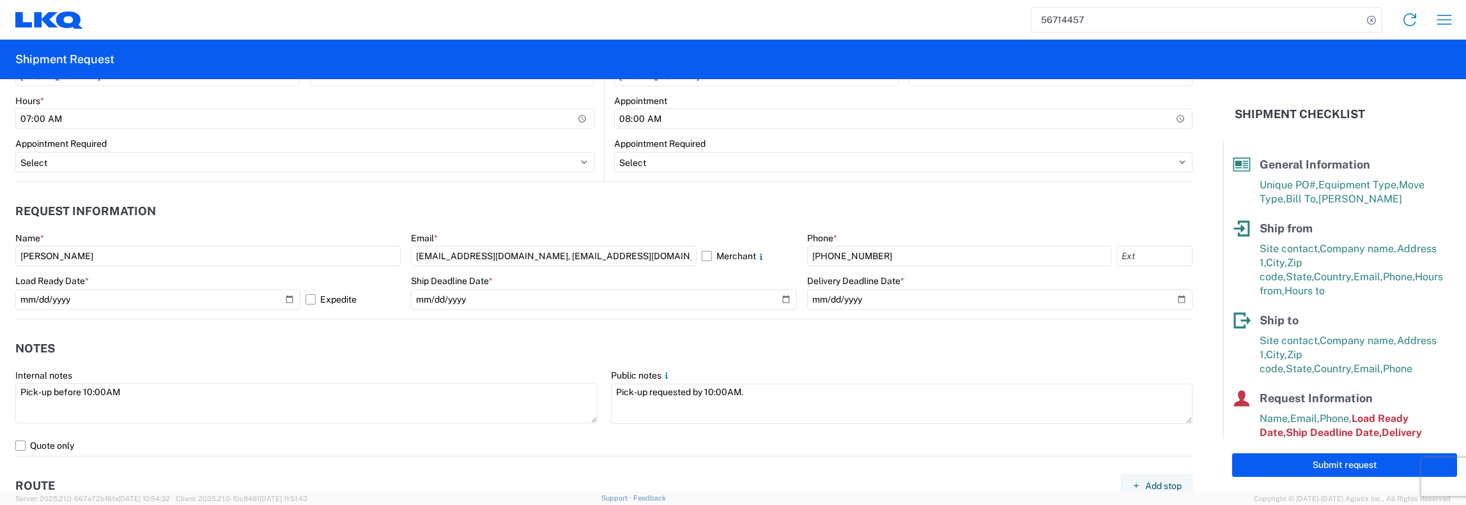
scroll to position [703, 0]
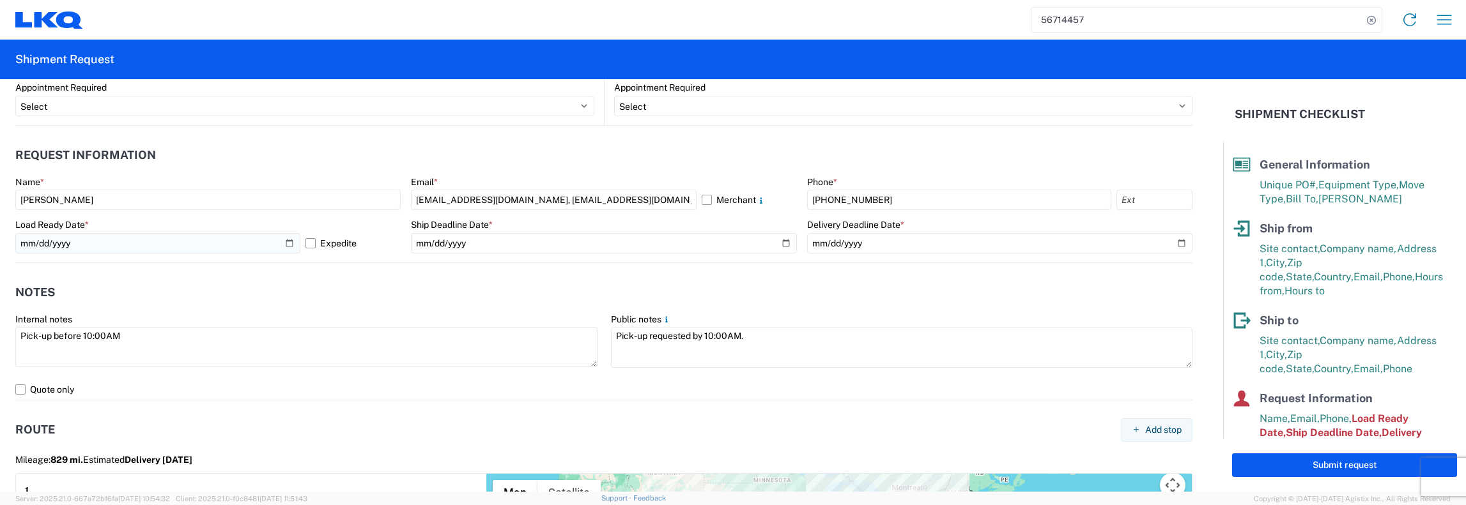
type input "1502-B027"
click at [284, 244] on input "2025-09-29" at bounding box center [157, 243] width 285 height 20
type input "2025-10-29"
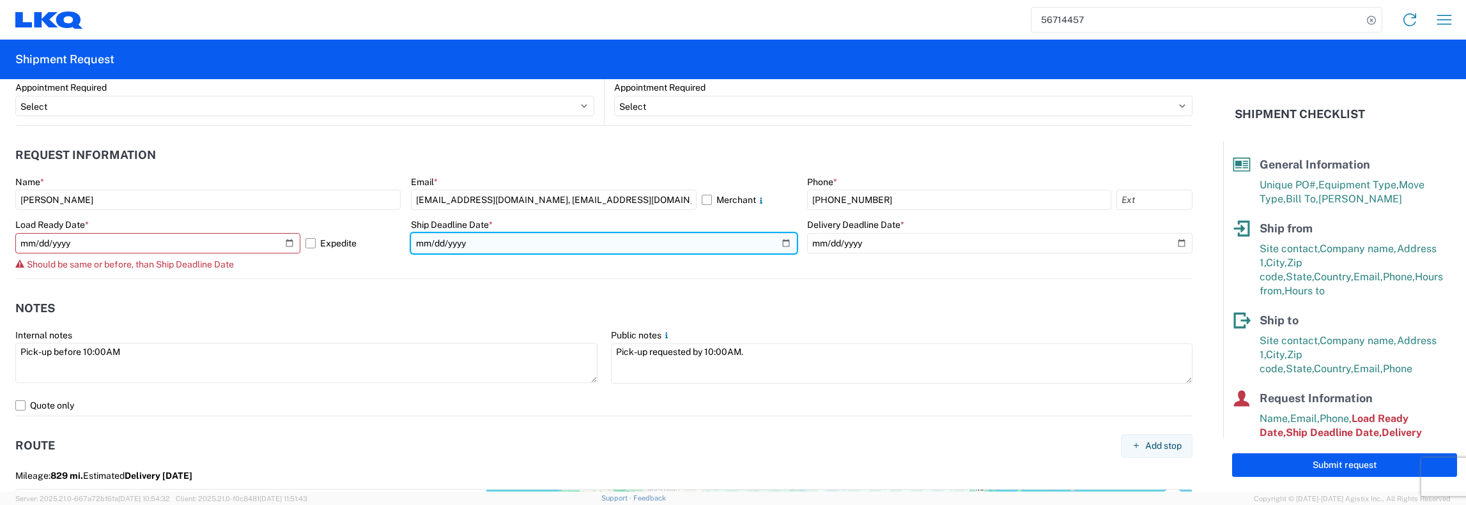
click at [778, 242] on input "2025-09-29" at bounding box center [603, 243] width 385 height 20
type input "2025-10-29"
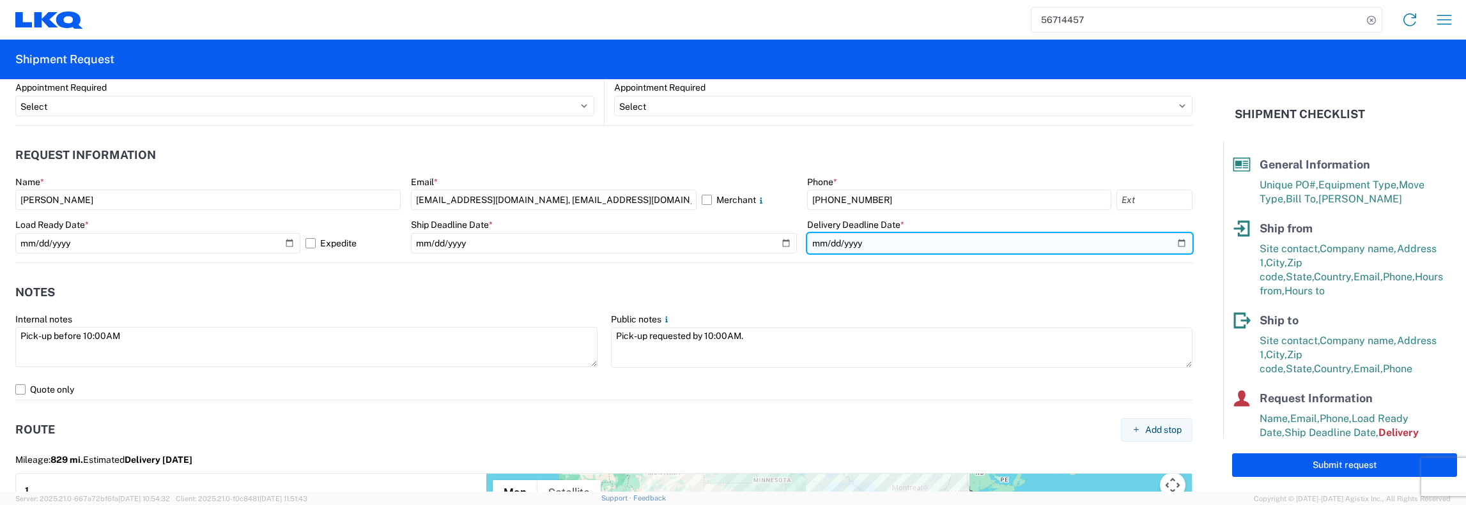
click at [1169, 245] on input "2025-10-01" at bounding box center [999, 243] width 385 height 20
type input "2025-10-31"
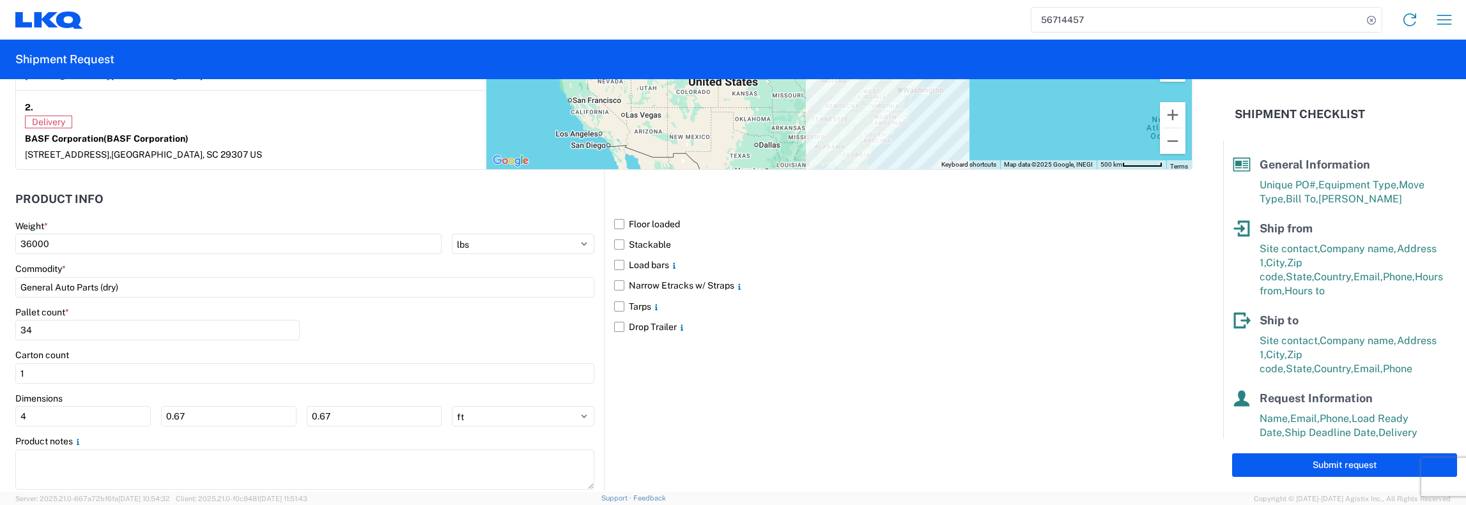
scroll to position [1192, 0]
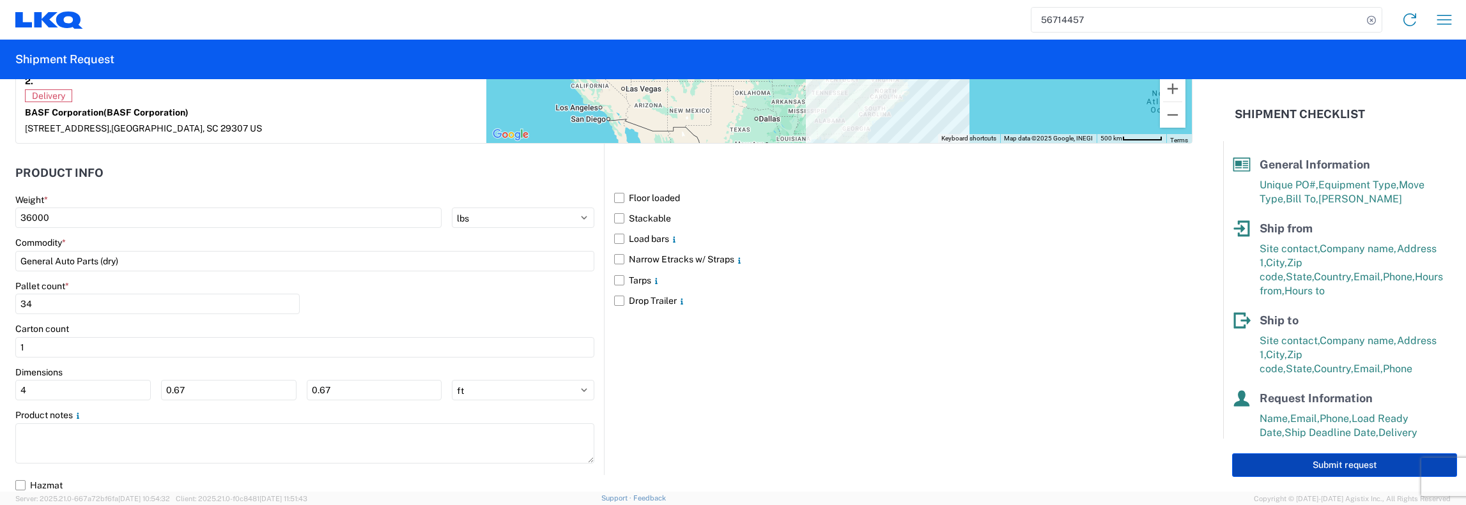
click at [1345, 465] on button "Submit request" at bounding box center [1344, 466] width 225 height 24
